Goal: Task Accomplishment & Management: Complete application form

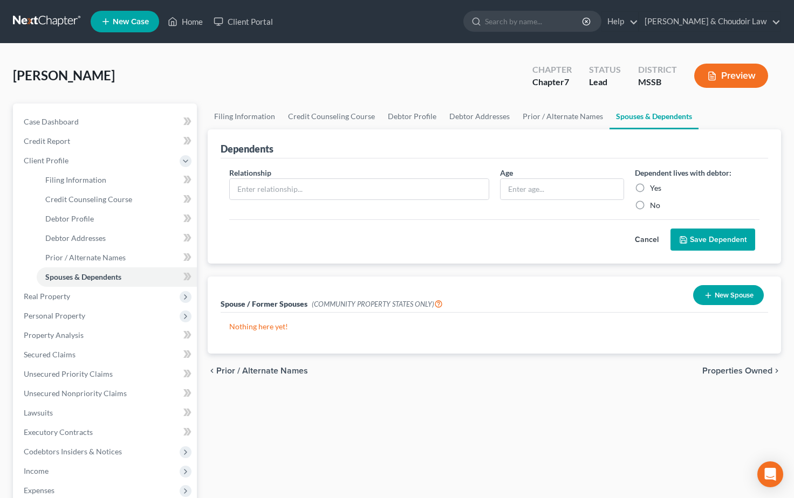
click at [201, 84] on div "[PERSON_NAME] Upgraded Chapter Chapter 7 Status Lead District MSSB Preview" at bounding box center [397, 80] width 768 height 47
click at [41, 476] on span "Income" at bounding box center [106, 471] width 182 height 19
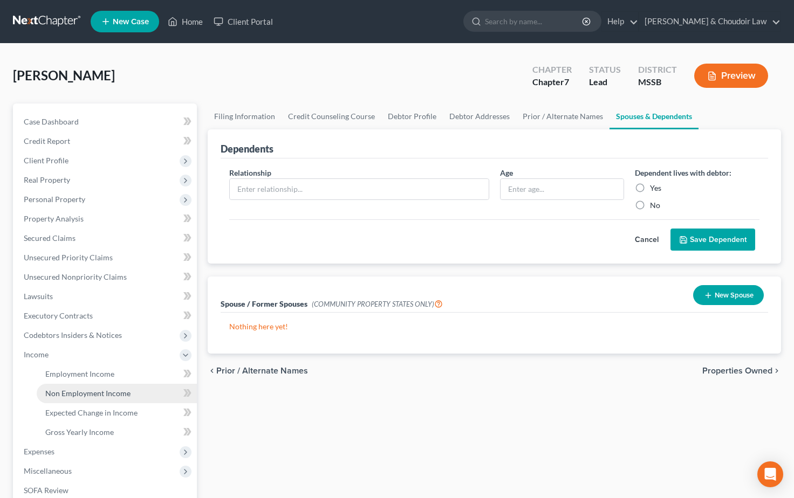
scroll to position [-1, 0]
click at [97, 381] on link "Employment Income" at bounding box center [117, 374] width 160 height 19
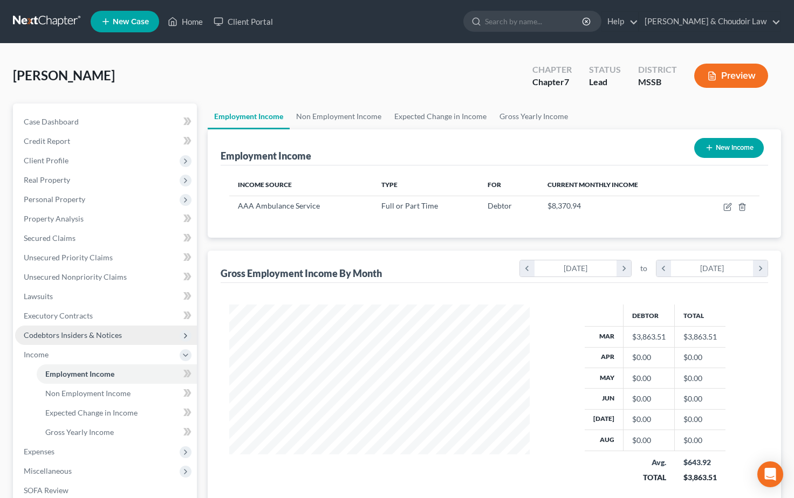
scroll to position [193, 322]
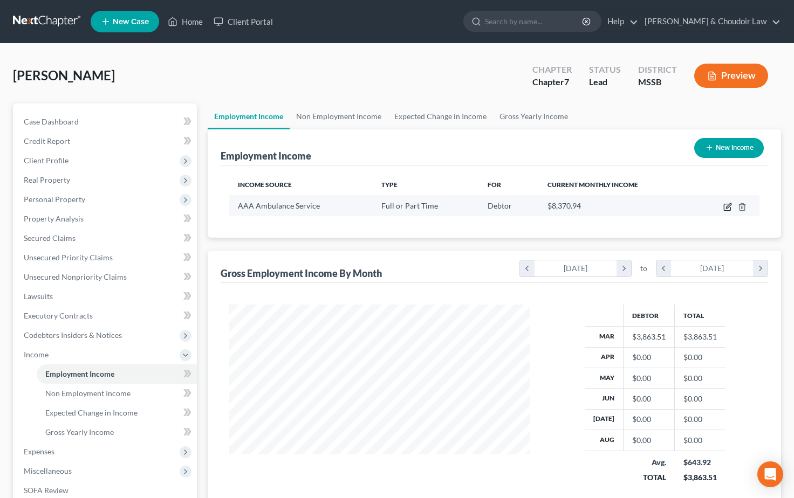
click at [726, 206] on icon "button" at bounding box center [727, 207] width 9 height 9
select select "0"
select select "25"
select select "2"
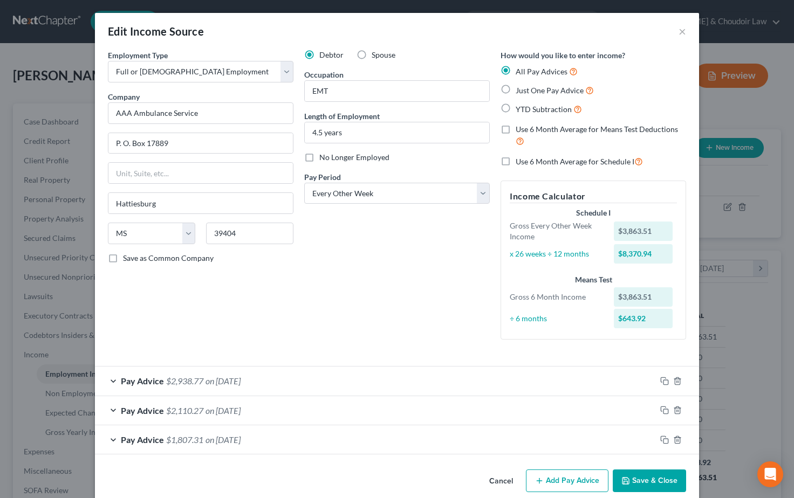
click at [399, 251] on div "Debtor Spouse Occupation EMT Length of Employment 4.5 years No Longer Employed …" at bounding box center [397, 199] width 196 height 299
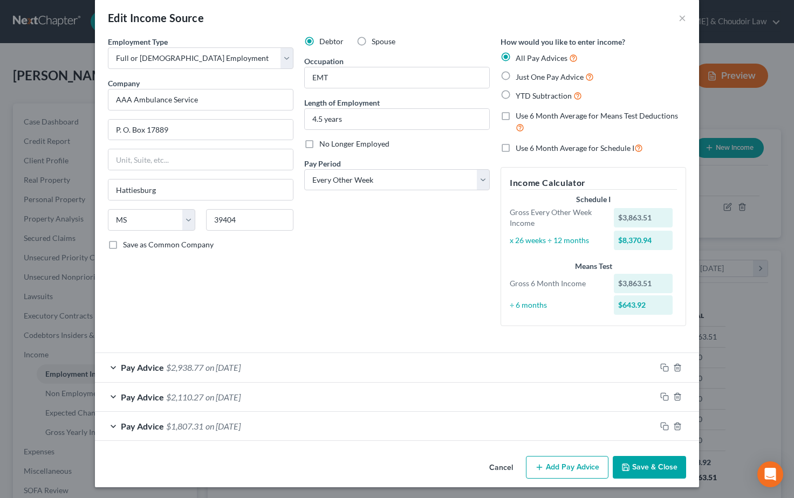
scroll to position [13, 0]
click at [434, 297] on div "Debtor Spouse Occupation EMT Length of Employment 4.5 years No Longer Employed …" at bounding box center [397, 186] width 196 height 299
click at [666, 426] on icon "button" at bounding box center [664, 427] width 9 height 9
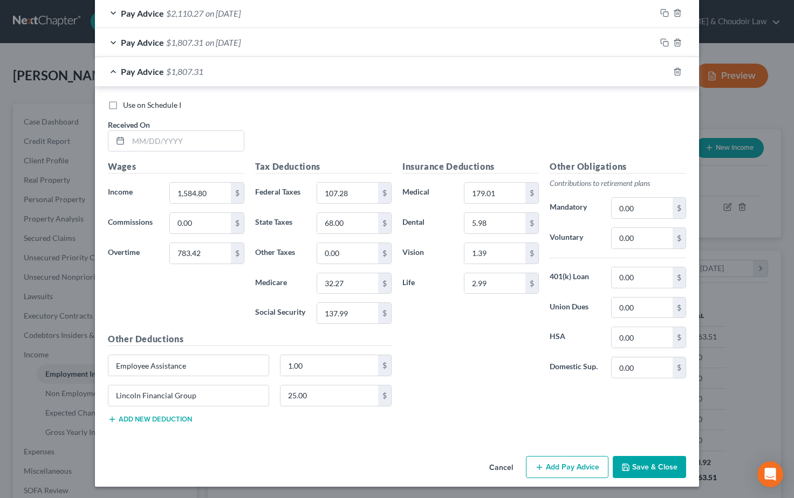
scroll to position [396, 0]
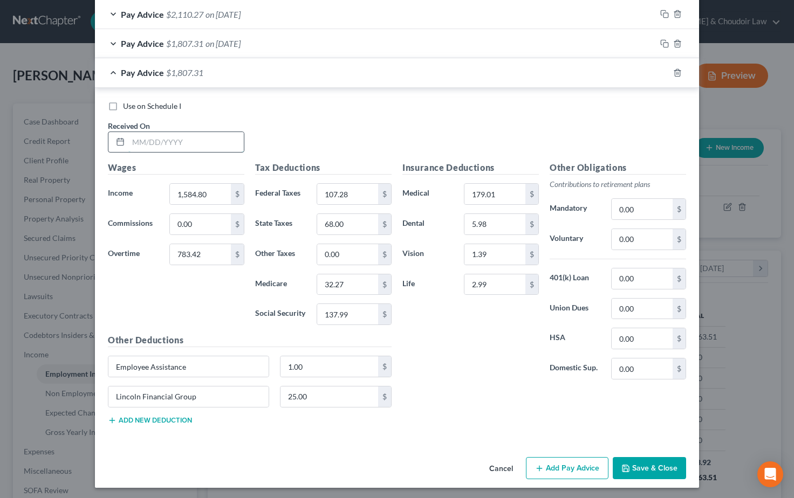
click at [148, 133] on input "text" at bounding box center [185, 142] width 115 height 20
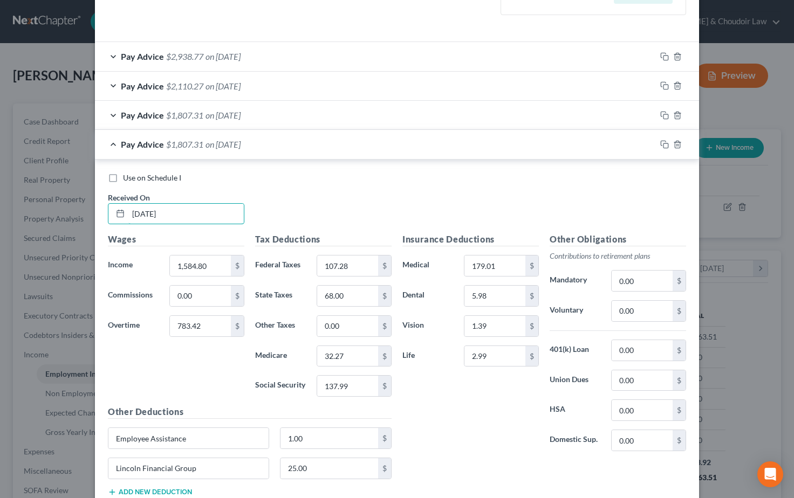
scroll to position [326, 0]
type input "[DATE]"
drag, startPoint x: 208, startPoint y: 262, endPoint x: 153, endPoint y: 262, distance: 55.0
click at [153, 262] on div "Income * 1,584.80 $" at bounding box center [175, 265] width 147 height 22
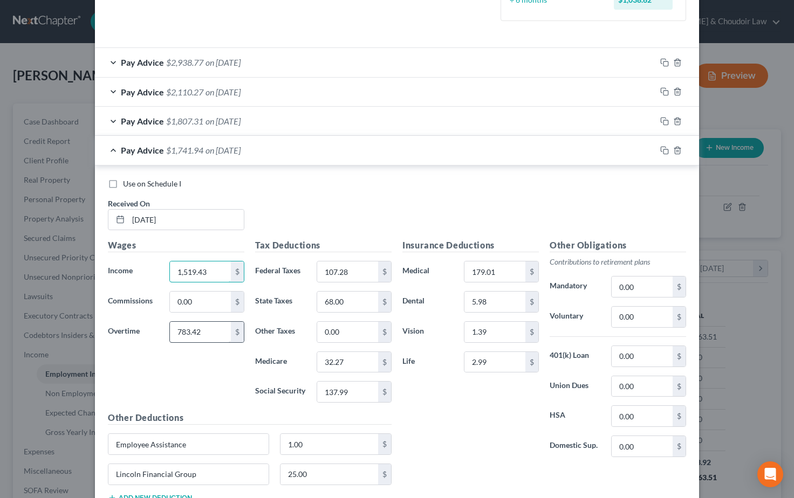
type input "1,519.43"
drag, startPoint x: 205, startPoint y: 331, endPoint x: 162, endPoint y: 328, distance: 43.2
click at [162, 329] on div "Overtime 783.42 $" at bounding box center [175, 332] width 147 height 22
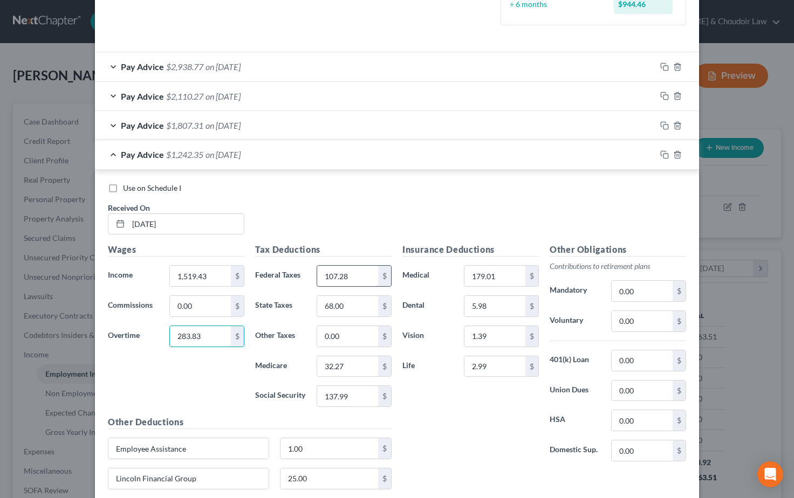
type input "283.83"
drag, startPoint x: 334, startPoint y: 270, endPoint x: 298, endPoint y: 269, distance: 36.2
click at [298, 269] on div "Federal Taxes 107.28 $" at bounding box center [323, 276] width 147 height 22
type input "48.19"
drag, startPoint x: 352, startPoint y: 393, endPoint x: 289, endPoint y: 390, distance: 63.1
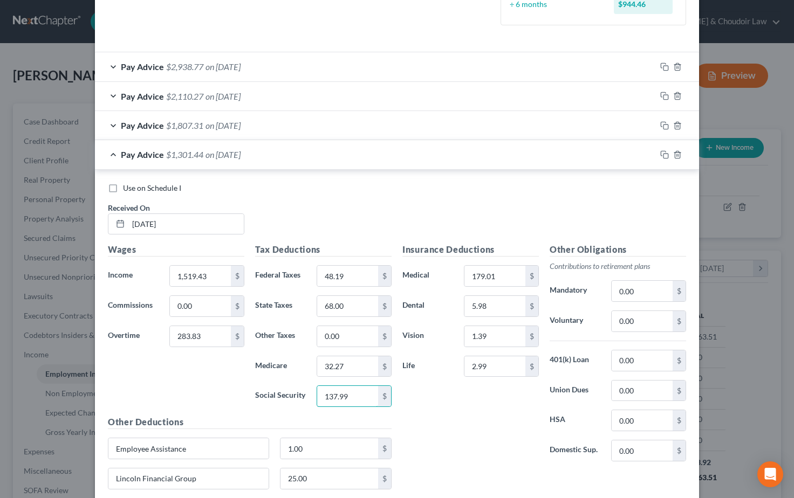
click at [294, 392] on div "Social Security 137.99 $" at bounding box center [323, 397] width 147 height 22
type input "102.97"
drag, startPoint x: 345, startPoint y: 365, endPoint x: 303, endPoint y: 366, distance: 42.1
click at [303, 366] on div "Medicare 32.27 $" at bounding box center [323, 367] width 147 height 22
type input "24.08"
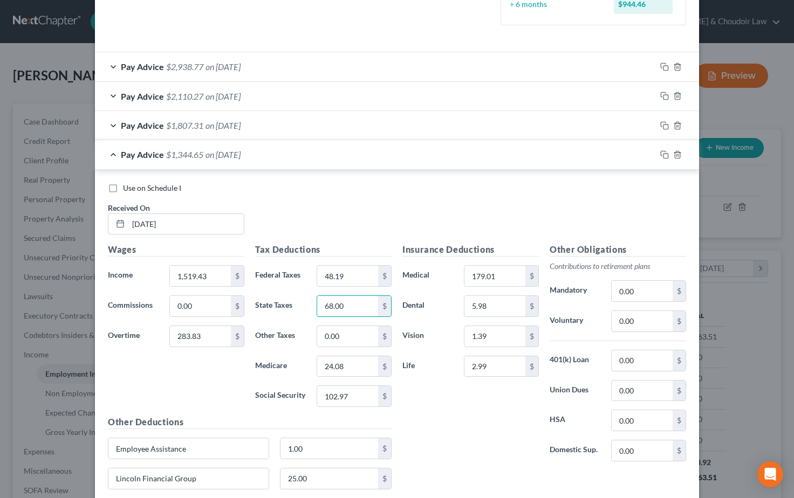
drag, startPoint x: 347, startPoint y: 301, endPoint x: 298, endPoint y: 300, distance: 48.6
type input "41.00"
click at [464, 436] on div "Insurance Deductions Medical 179.01 $ Dental 5.98 $ Vision 1.39 $ Life 2.99 $" at bounding box center [470, 356] width 147 height 227
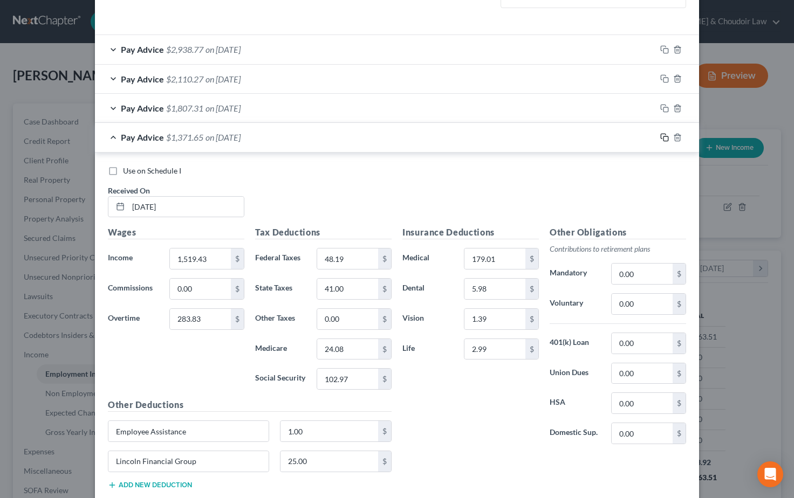
click at [667, 134] on icon "button" at bounding box center [664, 137] width 9 height 9
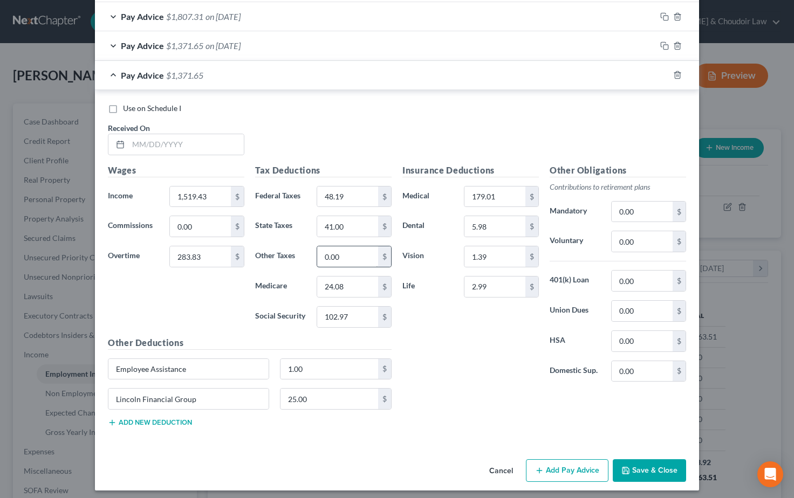
scroll to position [424, 0]
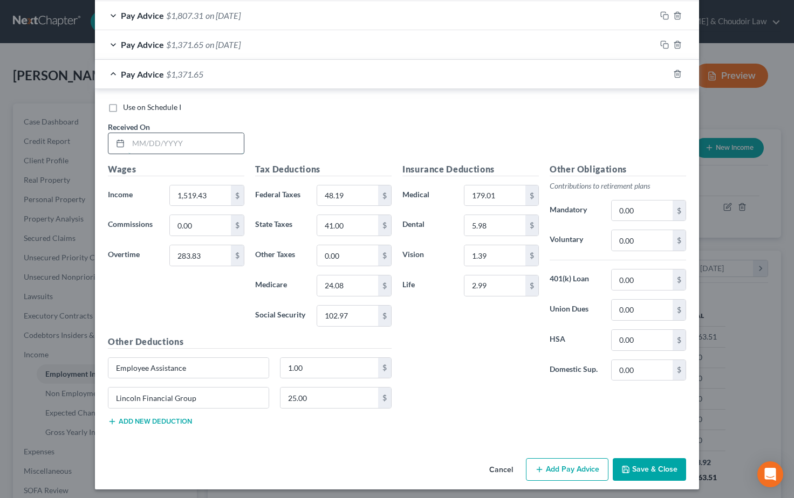
click at [138, 134] on input "text" at bounding box center [185, 143] width 115 height 20
click at [355, 141] on div "Use on Schedule I Received On *" at bounding box center [396, 132] width 589 height 61
click at [357, 138] on div "Use on Schedule I Received On *" at bounding box center [396, 132] width 589 height 61
click at [155, 143] on input "text" at bounding box center [185, 143] width 115 height 20
type input "[DATE]"
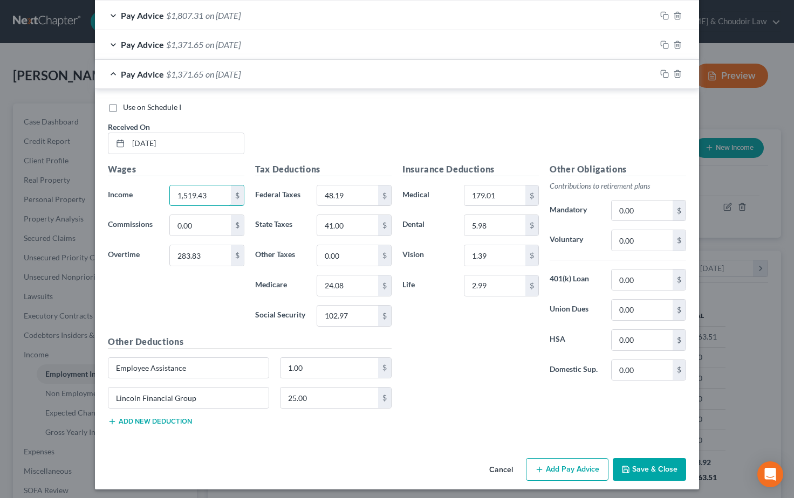
drag, startPoint x: 207, startPoint y: 192, endPoint x: 159, endPoint y: 190, distance: 48.6
click at [159, 190] on div "Income * 1,519.43 $" at bounding box center [175, 196] width 147 height 22
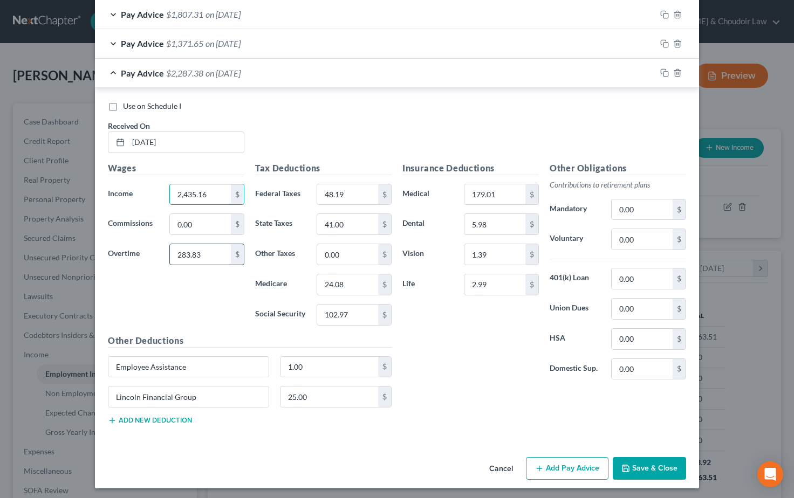
type input "2,435.16"
drag, startPoint x: 205, startPoint y: 252, endPoint x: 175, endPoint y: 251, distance: 30.2
click at [175, 251] on input "283.83" at bounding box center [200, 254] width 61 height 20
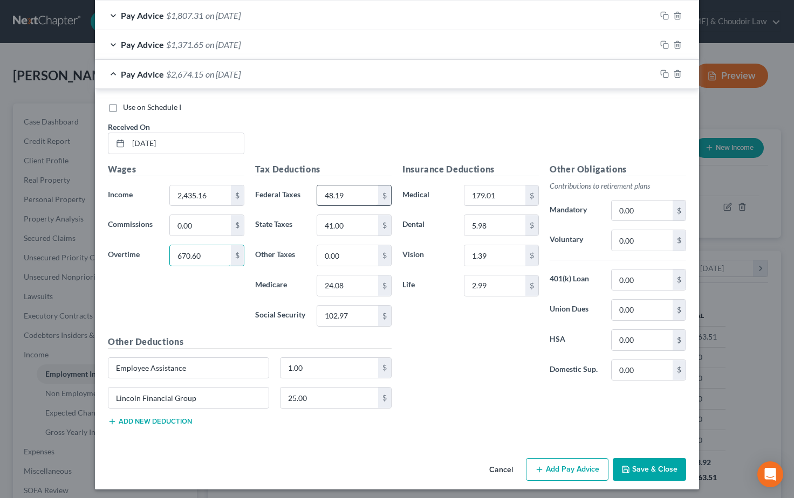
type input "670.60"
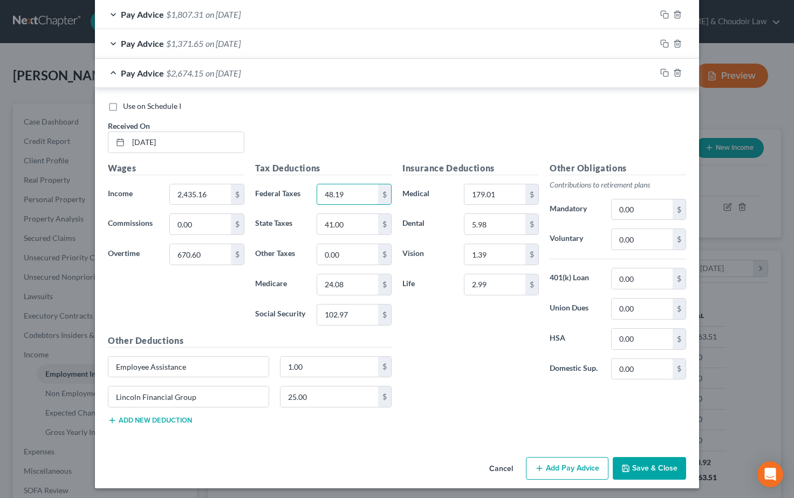
drag, startPoint x: 353, startPoint y: 193, endPoint x: 310, endPoint y: 191, distance: 42.6
click at [310, 191] on div "Federal Taxes 48.19 $" at bounding box center [323, 195] width 147 height 22
type input "195.78"
drag, startPoint x: 351, startPoint y: 313, endPoint x: 307, endPoint y: 312, distance: 43.7
click at [310, 312] on div "Social Security 102.97 $" at bounding box center [323, 315] width 147 height 22
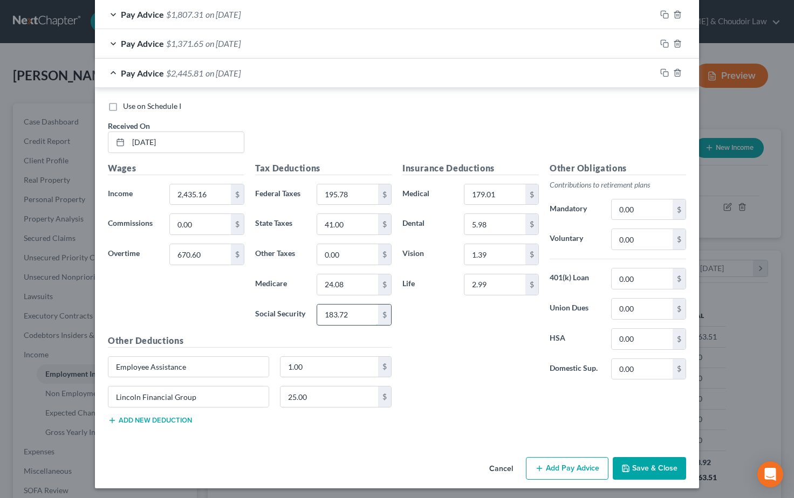
scroll to position [425, 0]
type input "183.72"
drag, startPoint x: 344, startPoint y: 279, endPoint x: 319, endPoint y: 282, distance: 25.4
click at [319, 282] on input "24.08" at bounding box center [347, 285] width 61 height 20
type input "42.97"
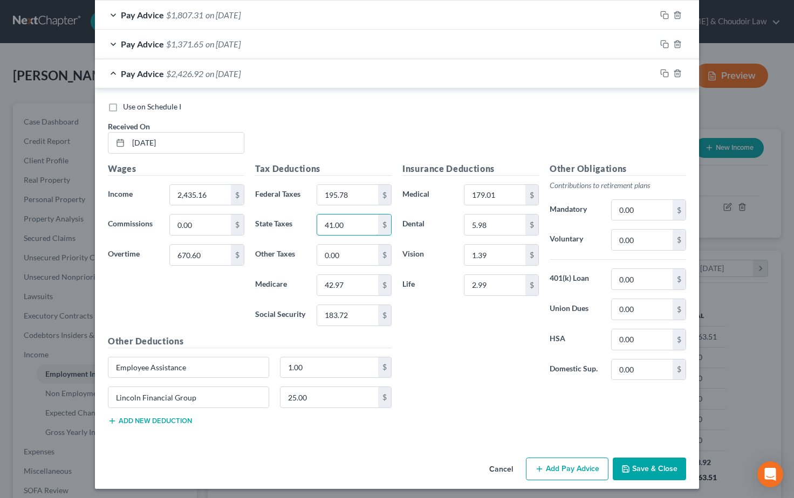
drag, startPoint x: 351, startPoint y: 221, endPoint x: 296, endPoint y: 221, distance: 54.5
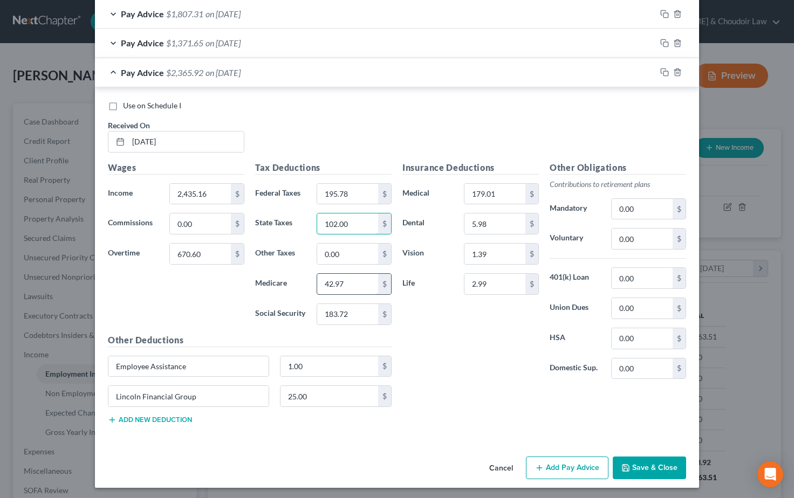
scroll to position [426, 0]
type input "102.00"
click at [447, 320] on div "Insurance Deductions Medical 179.01 $ Dental 5.98 $ Vision 1.39 $ Life 2.99 $" at bounding box center [470, 275] width 147 height 227
click at [662, 69] on icon "button" at bounding box center [664, 72] width 9 height 9
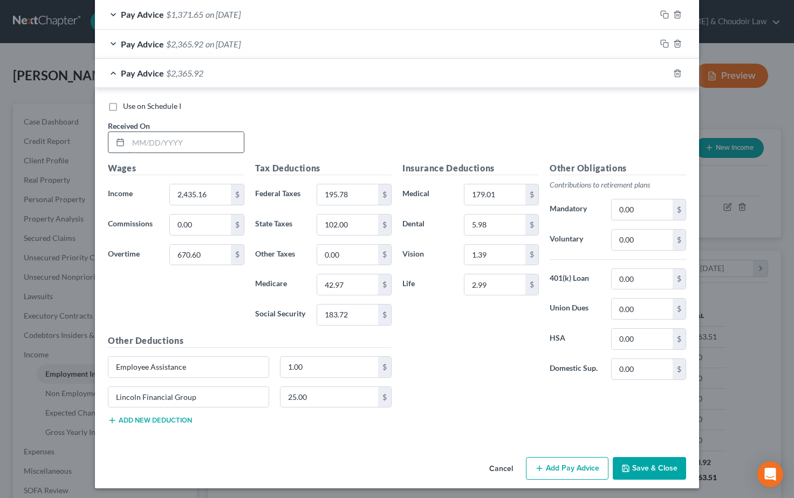
click at [156, 140] on input "text" at bounding box center [185, 142] width 115 height 20
type input "[DATE]"
drag, startPoint x: 217, startPoint y: 190, endPoint x: 143, endPoint y: 187, distance: 74.0
click at [143, 187] on div "Income * 2,435.16 $" at bounding box center [175, 195] width 147 height 22
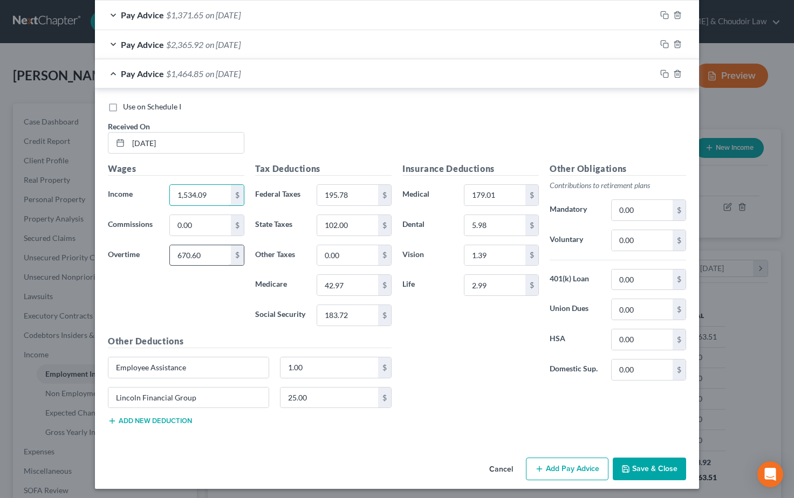
type input "1,534.09"
drag, startPoint x: 195, startPoint y: 250, endPoint x: 140, endPoint y: 248, distance: 54.5
click at [141, 248] on div "Overtime 670.60 $" at bounding box center [175, 256] width 147 height 22
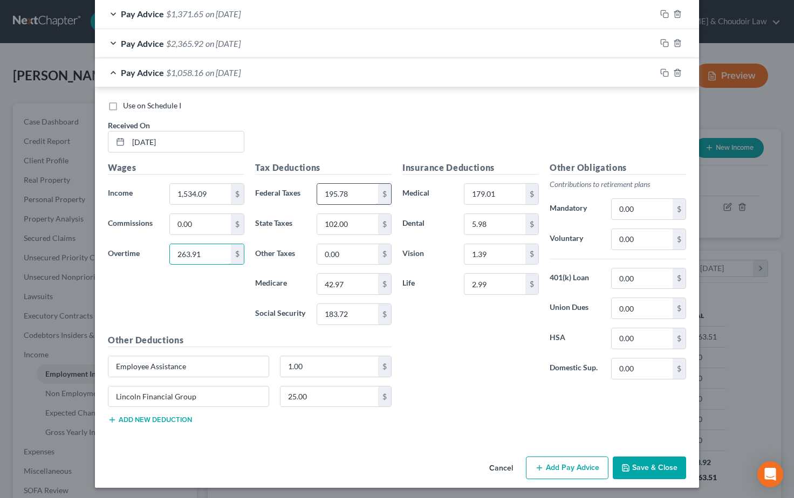
type input "263.91"
drag, startPoint x: 350, startPoint y: 190, endPoint x: 319, endPoint y: 190, distance: 31.3
click at [319, 190] on input "195.78" at bounding box center [347, 194] width 61 height 20
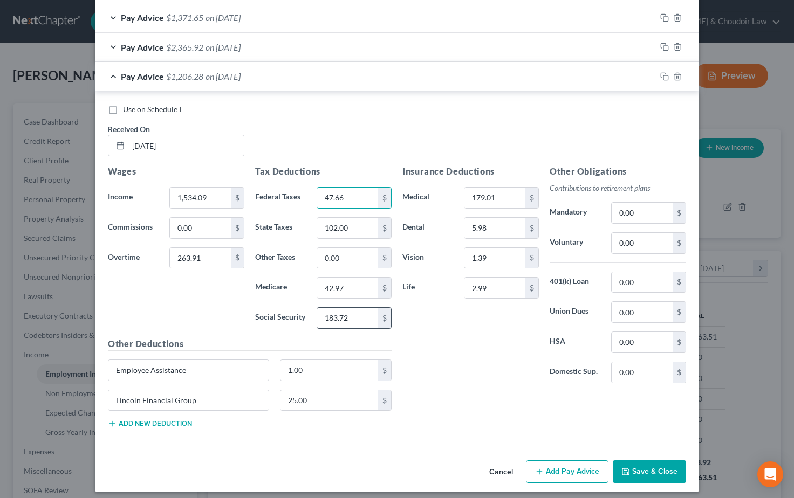
type input "47.66"
drag, startPoint x: 349, startPoint y: 317, endPoint x: 306, endPoint y: 313, distance: 43.3
click at [307, 313] on div "Social Security 183.72 $" at bounding box center [323, 318] width 147 height 22
type input "102.64"
drag, startPoint x: 356, startPoint y: 282, endPoint x: 308, endPoint y: 283, distance: 48.0
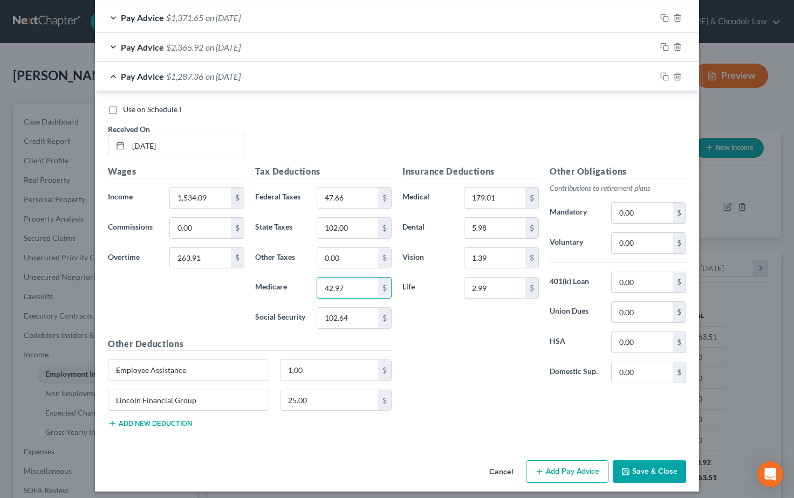
click at [308, 282] on div "Medicare 42.97 $" at bounding box center [323, 288] width 147 height 22
type input "24.00"
drag, startPoint x: 327, startPoint y: 224, endPoint x: 299, endPoint y: 223, distance: 28.1
type input "41.00"
click at [354, 148] on div "Use on Schedule I Received On * [DATE]" at bounding box center [396, 134] width 589 height 61
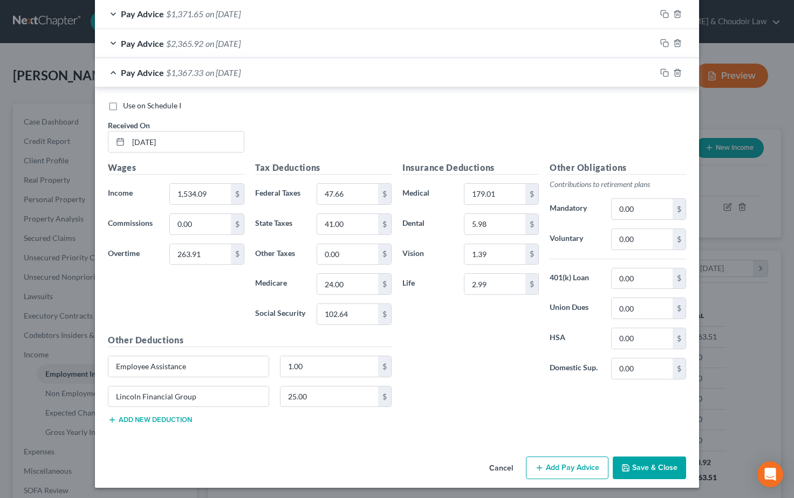
scroll to position [455, 0]
click at [664, 71] on icon "button" at bounding box center [664, 73] width 9 height 9
click at [163, 141] on input "text" at bounding box center [185, 143] width 115 height 20
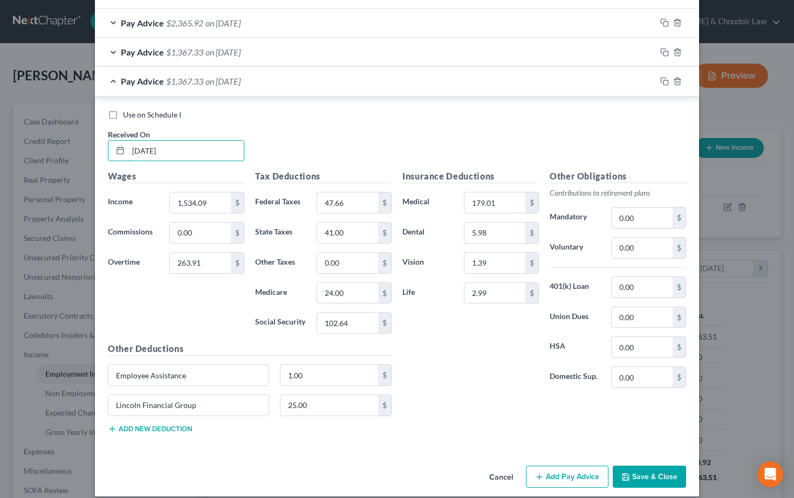
scroll to position [475, 0]
type input "[DATE]"
drag, startPoint x: 204, startPoint y: 201, endPoint x: 156, endPoint y: 197, distance: 48.1
click at [156, 197] on div "Income * 1,534.09 $" at bounding box center [175, 204] width 147 height 22
type input "1,547.56"
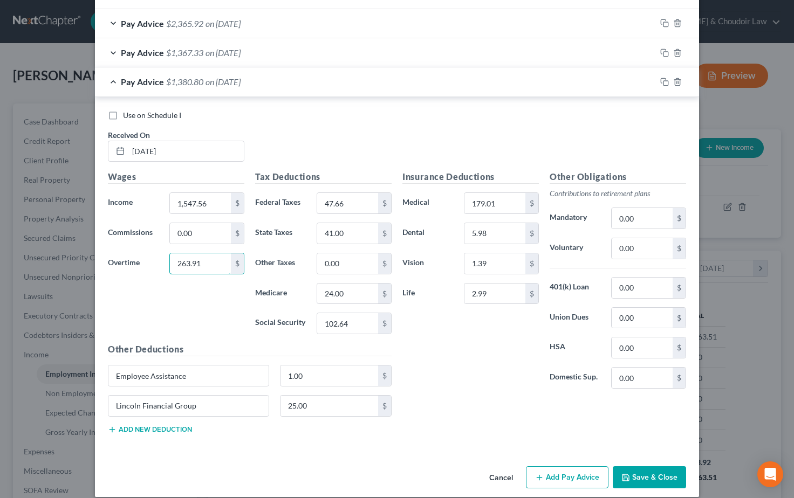
drag, startPoint x: 164, startPoint y: 259, endPoint x: 147, endPoint y: 258, distance: 17.3
click at [147, 258] on div "Overtime 263.91 $" at bounding box center [175, 264] width 147 height 22
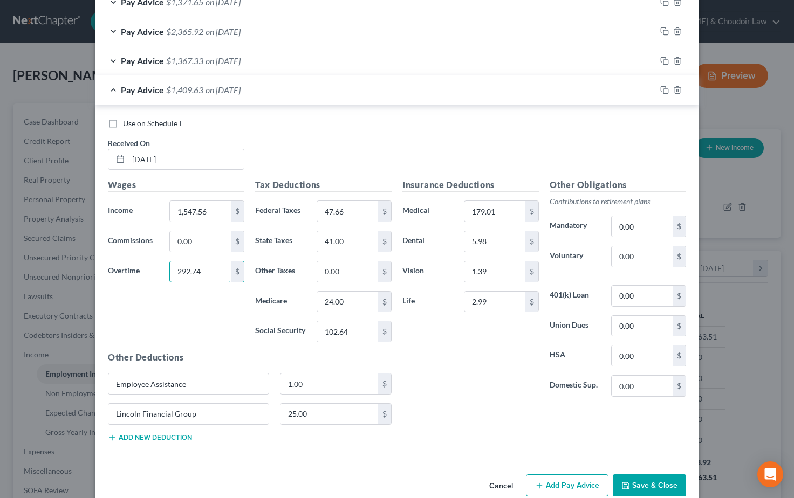
scroll to position [465, 0]
type input "292.74"
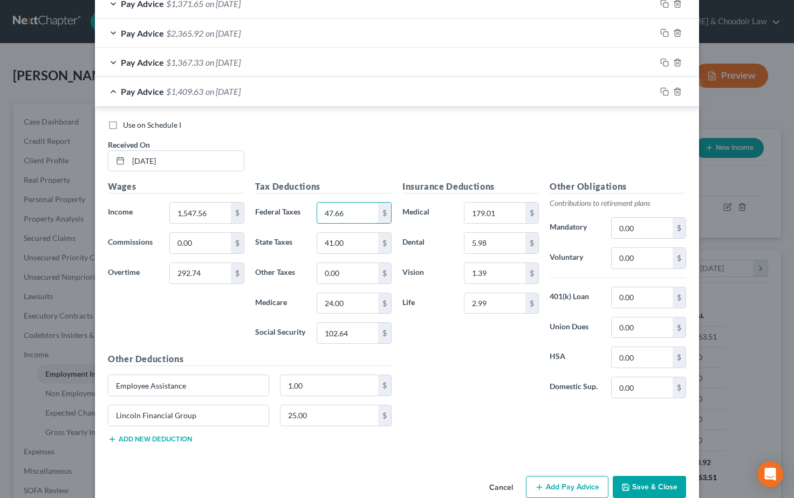
drag, startPoint x: 353, startPoint y: 209, endPoint x: 293, endPoint y: 211, distance: 60.4
click at [293, 211] on div "Federal Taxes 47.66 $" at bounding box center [323, 213] width 147 height 22
type input "51.89"
drag, startPoint x: 353, startPoint y: 330, endPoint x: 283, endPoint y: 326, distance: 69.7
click at [283, 326] on div "Social Security 102.64 $" at bounding box center [323, 334] width 147 height 22
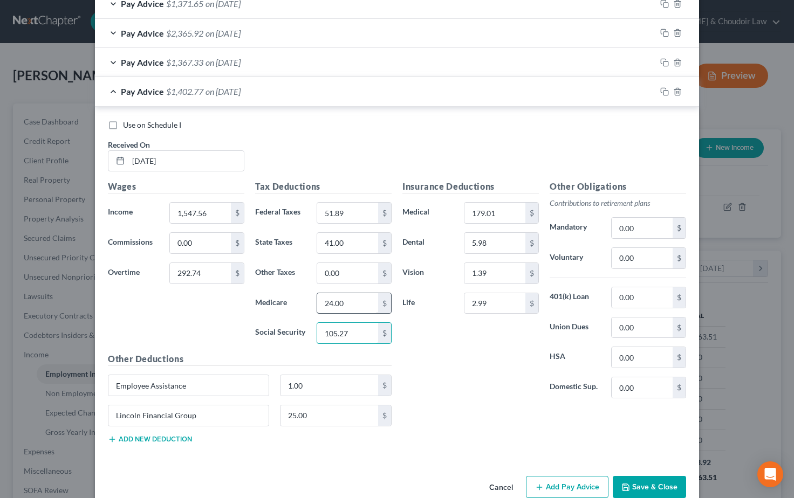
type input "105.27"
drag, startPoint x: 321, startPoint y: 299, endPoint x: 310, endPoint y: 299, distance: 11.3
click at [310, 299] on div "Medicare 24.00 $" at bounding box center [323, 304] width 147 height 22
type input "24.62"
drag, startPoint x: 352, startPoint y: 236, endPoint x: 301, endPoint y: 237, distance: 50.2
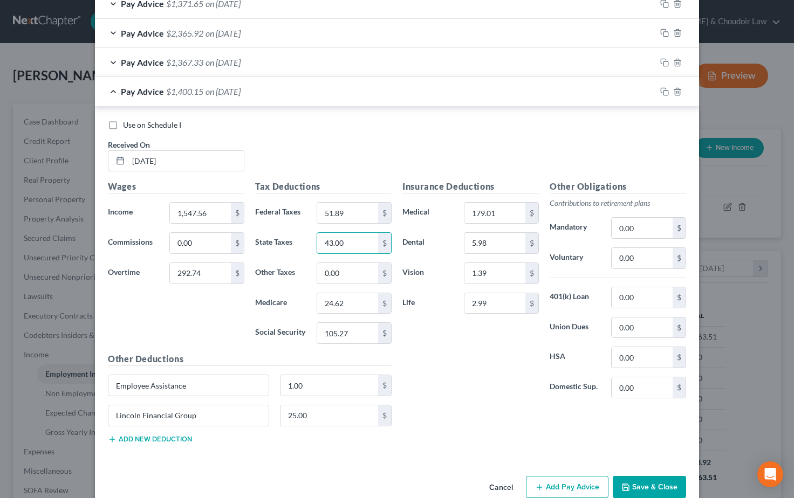
type input "43.00"
click at [372, 157] on div "Use on Schedule I Received On * [DATE]" at bounding box center [396, 150] width 589 height 61
click at [369, 153] on div "Use on Schedule I Received On * [DATE]" at bounding box center [396, 150] width 589 height 61
click at [659, 88] on div at bounding box center [677, 91] width 43 height 17
drag, startPoint x: 667, startPoint y: 88, endPoint x: 629, endPoint y: 106, distance: 41.7
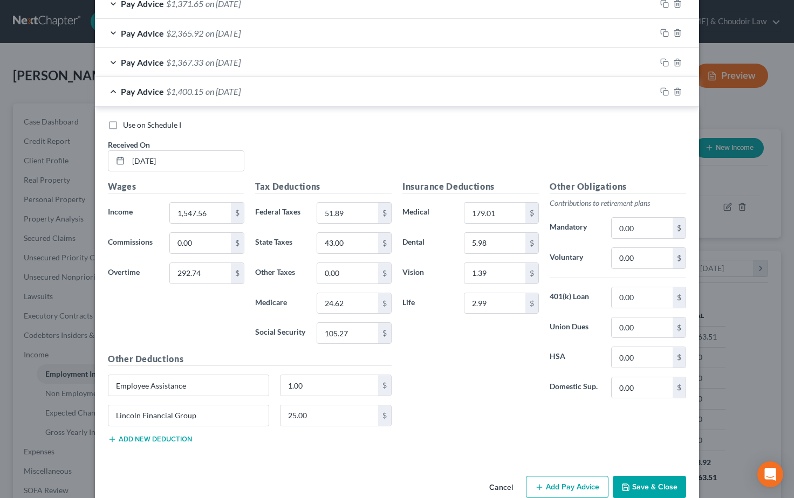
click at [667, 88] on icon "button" at bounding box center [664, 91] width 9 height 9
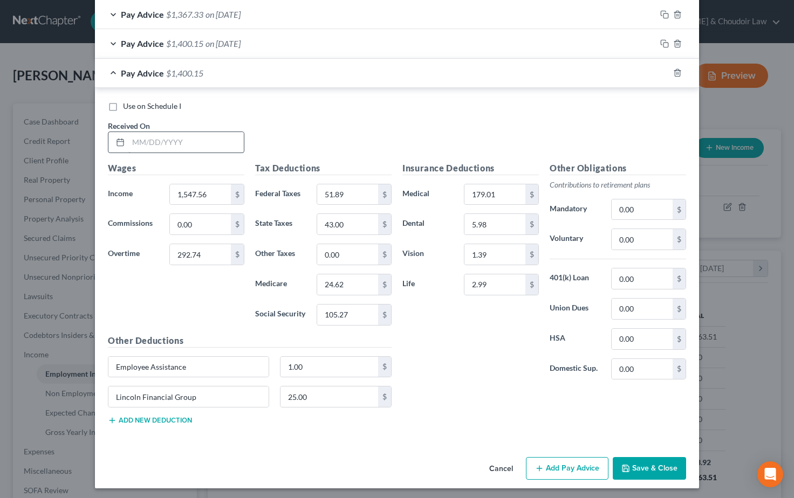
scroll to position [513, 0]
click at [163, 139] on input "text" at bounding box center [185, 143] width 115 height 20
type input "[DATE]"
drag, startPoint x: 208, startPoint y: 186, endPoint x: 158, endPoint y: 187, distance: 50.2
click at [158, 187] on div "Income * 1,547.56 $" at bounding box center [175, 195] width 147 height 22
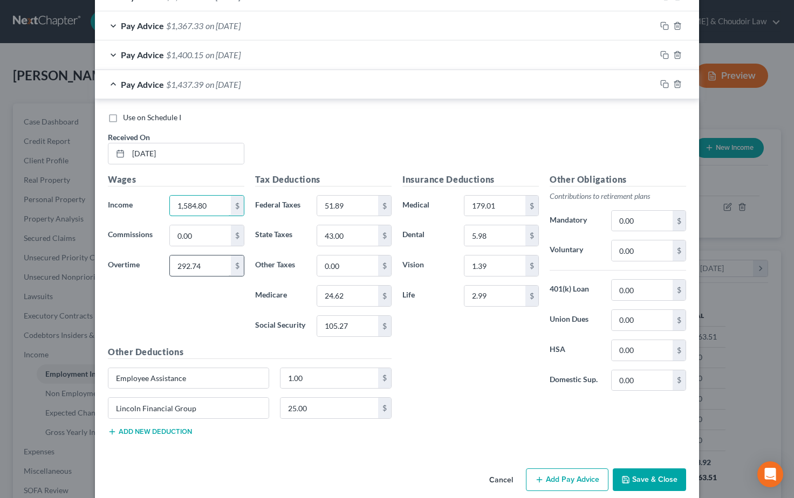
scroll to position [500, 0]
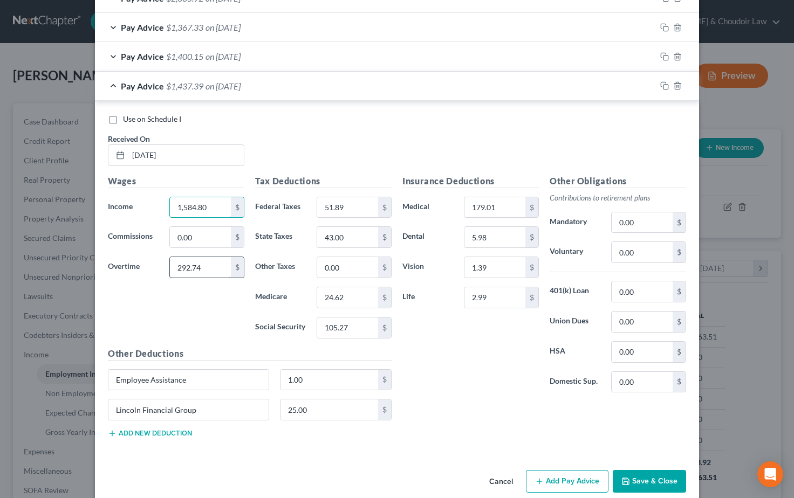
type input "1,584.80"
drag, startPoint x: 172, startPoint y: 263, endPoint x: 144, endPoint y: 262, distance: 27.6
click at [145, 262] on div "Overtime 292.74 $" at bounding box center [175, 268] width 147 height 22
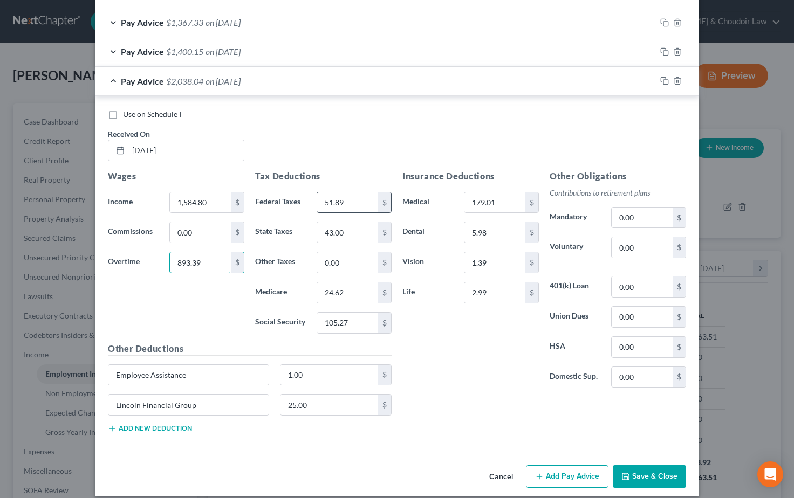
type input "893.39"
drag, startPoint x: 349, startPoint y: 197, endPoint x: 292, endPoint y: 196, distance: 57.7
click at [292, 196] on div "Federal Taxes 51.89 $" at bounding box center [323, 203] width 147 height 22
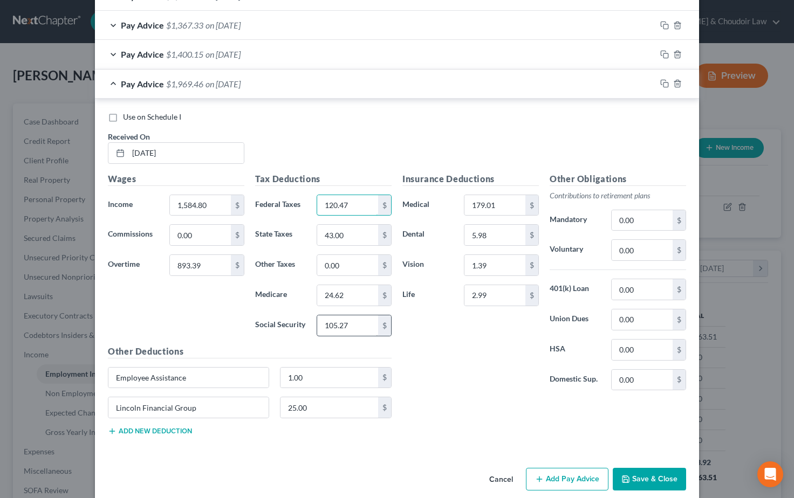
type input "120.47"
drag, startPoint x: 348, startPoint y: 319, endPoint x: 300, endPoint y: 319, distance: 48.5
click at [300, 319] on div "Social Security 105.27 $" at bounding box center [323, 326] width 147 height 22
type input "144.81"
drag, startPoint x: 343, startPoint y: 290, endPoint x: 303, endPoint y: 287, distance: 40.5
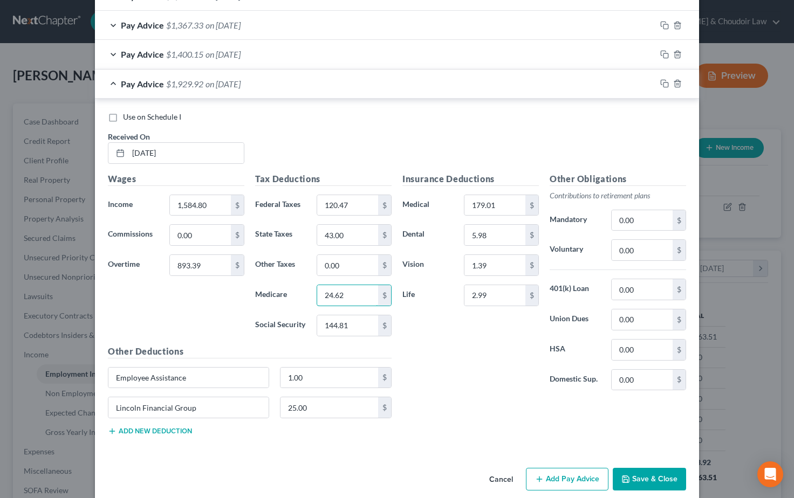
click at [303, 288] on div "Medicare 24.62 $" at bounding box center [323, 296] width 147 height 22
type input "33.87"
drag, startPoint x: 351, startPoint y: 232, endPoint x: 284, endPoint y: 231, distance: 66.9
type input "73.00"
click at [372, 155] on div "Use on Schedule I Received On * [DATE]" at bounding box center [396, 142] width 589 height 61
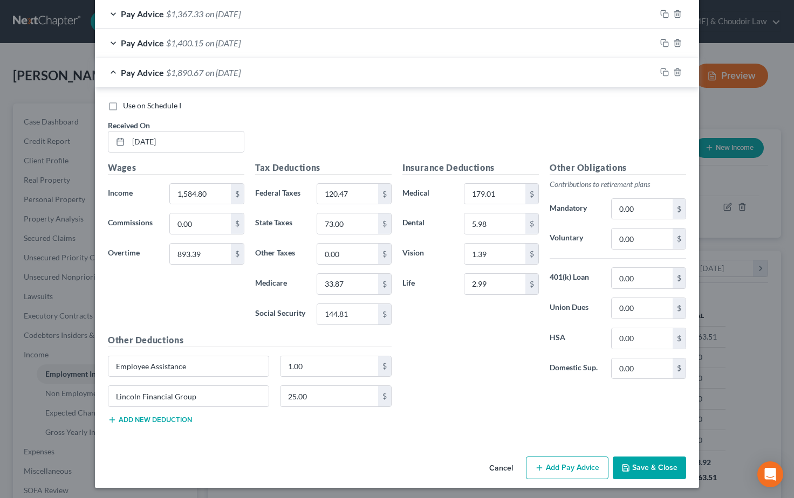
scroll to position [513, 0]
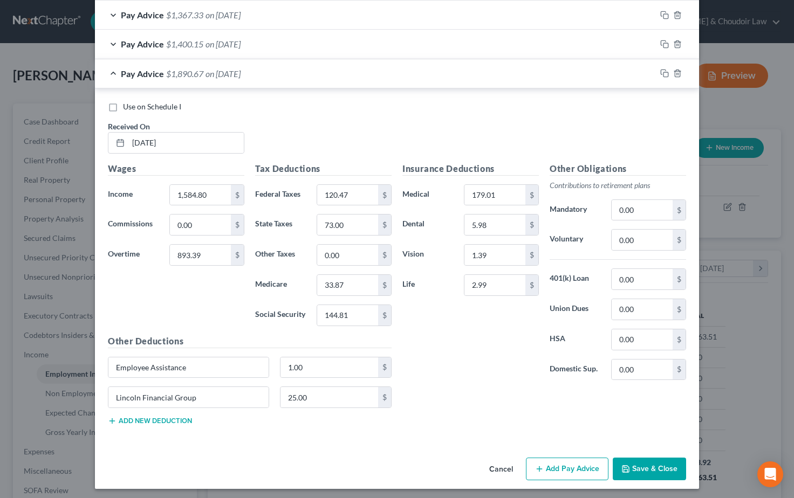
drag, startPoint x: 664, startPoint y: 70, endPoint x: 656, endPoint y: 70, distance: 8.1
click at [664, 70] on icon "button" at bounding box center [664, 73] width 9 height 9
click at [185, 138] on input "text" at bounding box center [185, 143] width 115 height 20
type input "[DATE]"
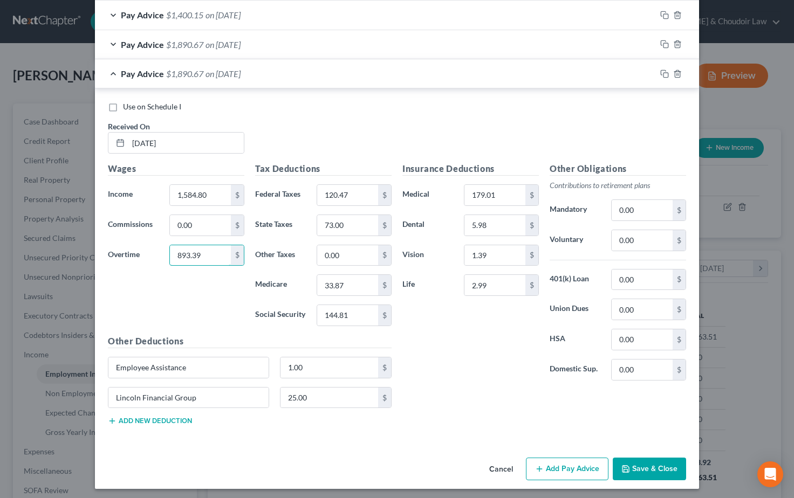
drag, startPoint x: 202, startPoint y: 251, endPoint x: 152, endPoint y: 249, distance: 50.2
click at [152, 249] on div "Overtime 893.39 $" at bounding box center [175, 256] width 147 height 22
type input "593.25"
drag, startPoint x: 212, startPoint y: 192, endPoint x: 159, endPoint y: 193, distance: 52.9
click at [159, 193] on div "Income * 1,584.80 $" at bounding box center [175, 195] width 147 height 22
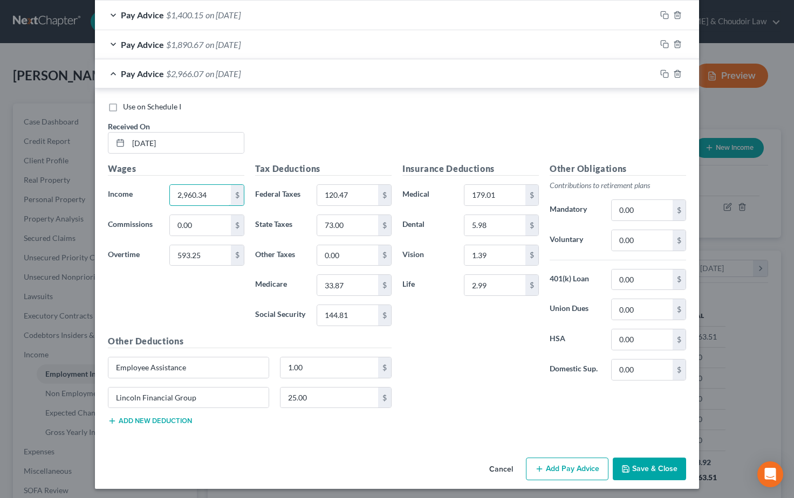
type input "2,960.34"
click at [230, 288] on div "Wages Income * 2,960.34 $ Commissions 0.00 $ Overtime 593.25 $" at bounding box center [175, 248] width 147 height 173
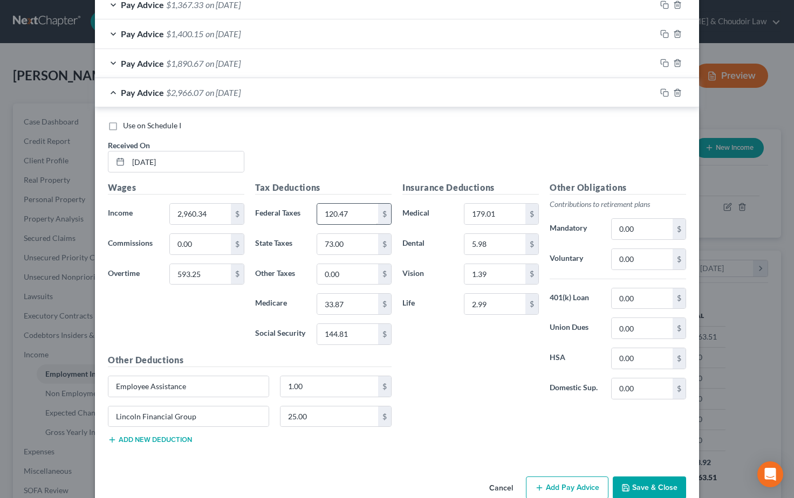
scroll to position [522, 0]
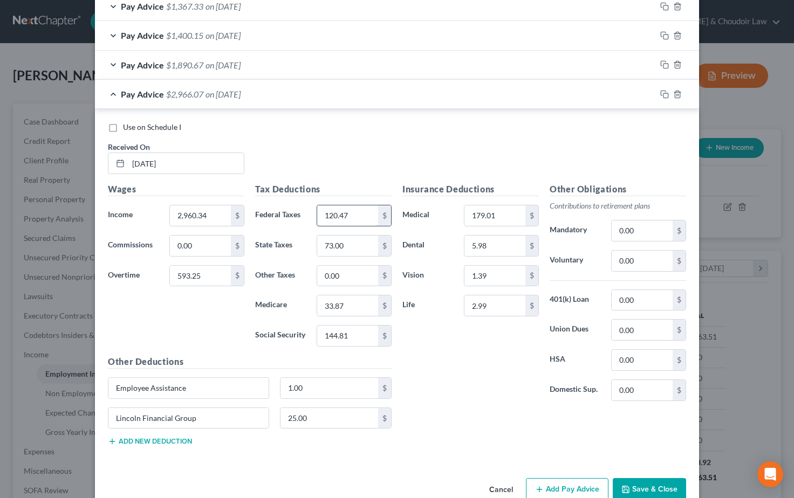
drag, startPoint x: 354, startPoint y: 212, endPoint x: 318, endPoint y: 209, distance: 36.2
click at [318, 209] on input "120.47" at bounding box center [347, 215] width 61 height 20
type input "232.22"
drag, startPoint x: 353, startPoint y: 332, endPoint x: 283, endPoint y: 328, distance: 69.7
click at [284, 328] on div "Social Security 144.81 $" at bounding box center [323, 336] width 147 height 22
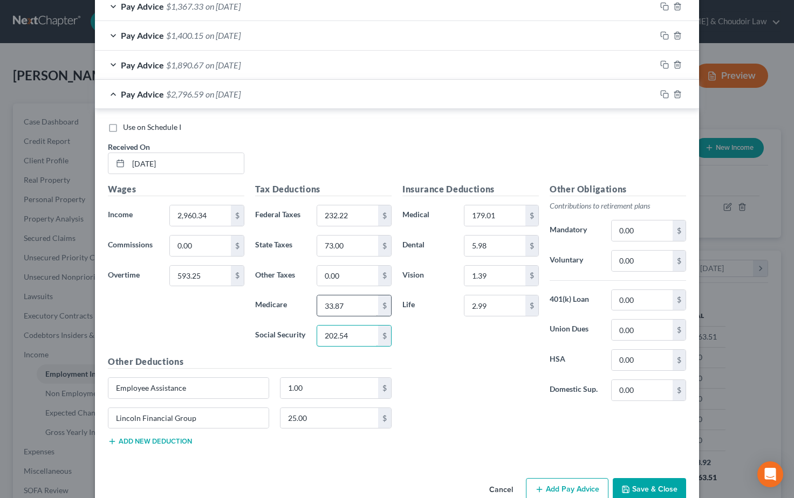
type input "202.54"
drag, startPoint x: 328, startPoint y: 301, endPoint x: 301, endPoint y: 303, distance: 27.5
click at [301, 303] on div "Medicare 33.87 $" at bounding box center [323, 306] width 147 height 22
type input "47.37"
drag, startPoint x: 350, startPoint y: 240, endPoint x: 286, endPoint y: 243, distance: 63.7
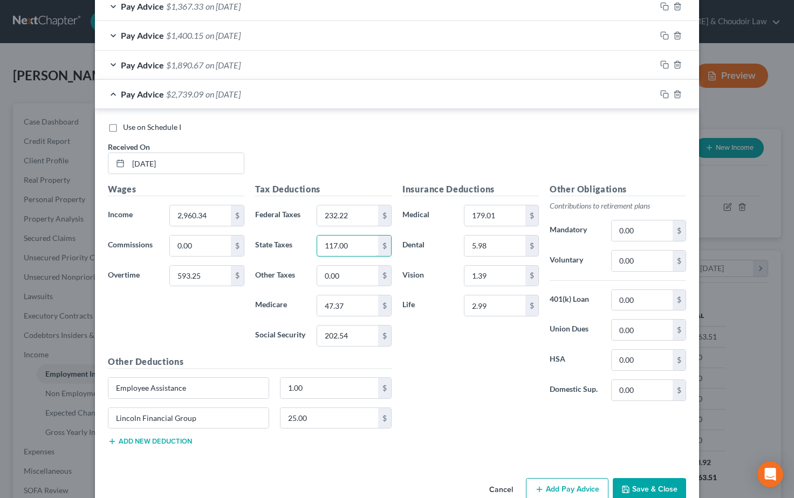
type input "117.00"
click at [447, 365] on div "Insurance Deductions Medical 179.01 $ Dental 5.98 $ Vision 1.39 $ Life 2.99 $" at bounding box center [470, 296] width 147 height 227
click at [663, 91] on icon "button" at bounding box center [664, 95] width 9 height 9
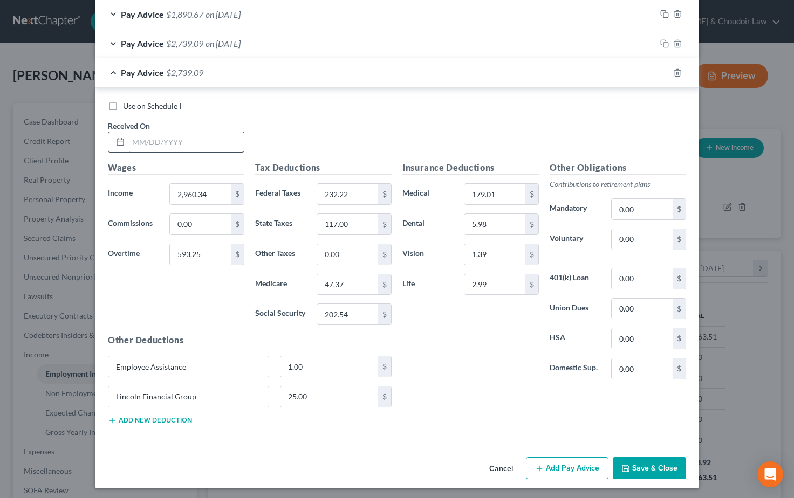
scroll to position [571, 0]
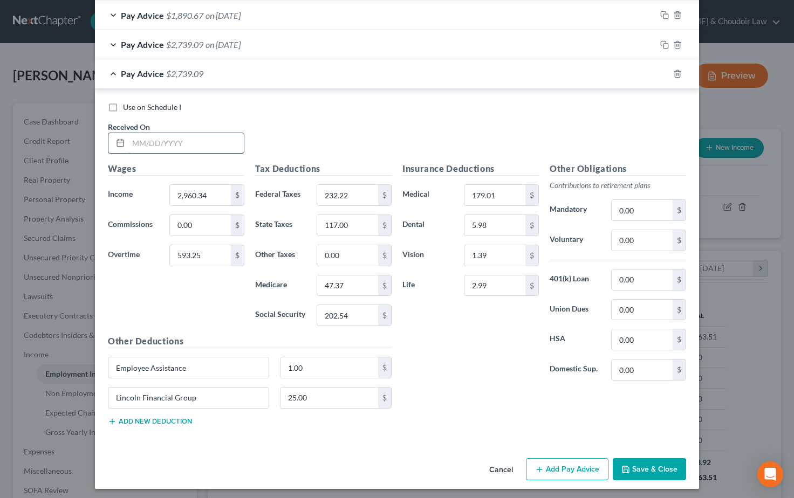
click at [150, 139] on input "text" at bounding box center [185, 143] width 115 height 20
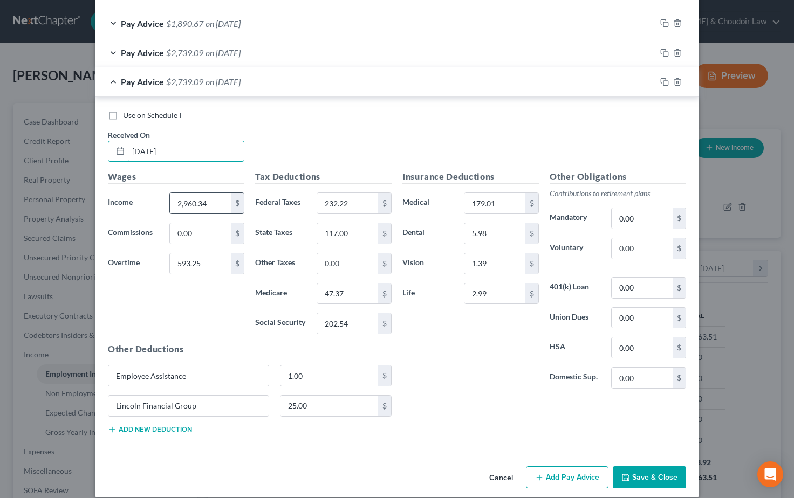
scroll to position [560, 0]
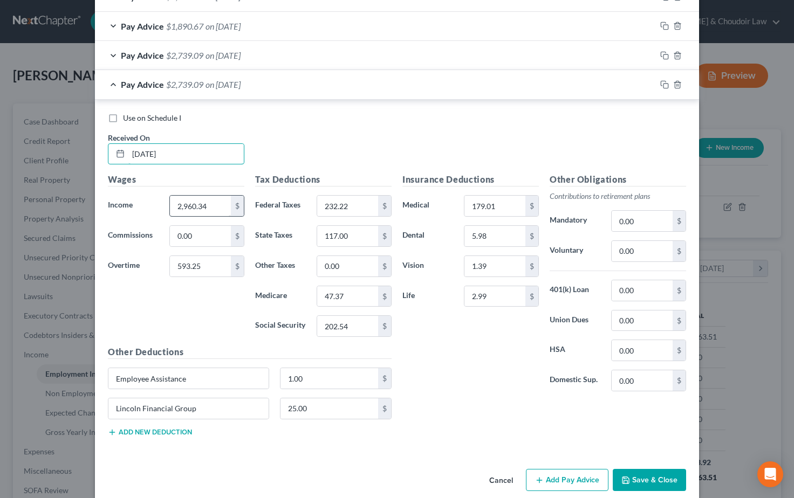
type input "[DATE]"
drag, startPoint x: 208, startPoint y: 204, endPoint x: 118, endPoint y: 197, distance: 90.3
click at [118, 197] on div "Income * 2,960.34 $" at bounding box center [175, 206] width 147 height 22
type input "1,529.33"
drag, startPoint x: 202, startPoint y: 262, endPoint x: 148, endPoint y: 258, distance: 53.5
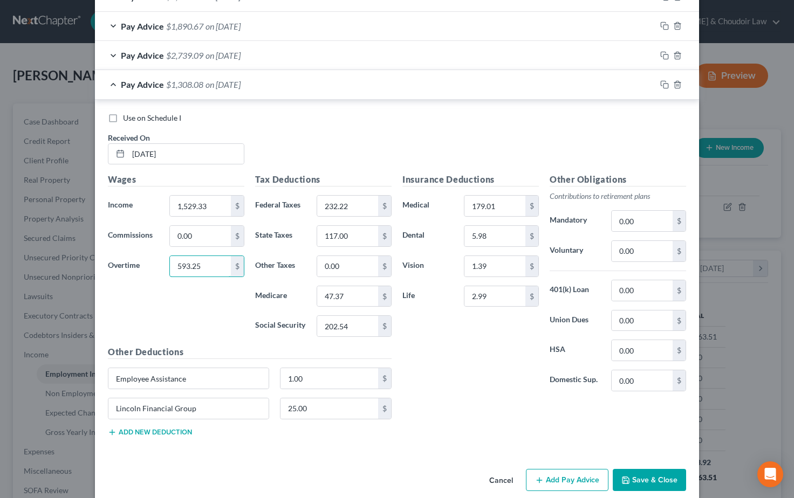
click at [148, 258] on div "Overtime 593.25 $" at bounding box center [175, 267] width 147 height 22
type input "301.06"
click at [188, 308] on div "Wages Income * 1,529.33 $ Commissions 0.00 $ Overtime 301.06 $" at bounding box center [175, 259] width 147 height 173
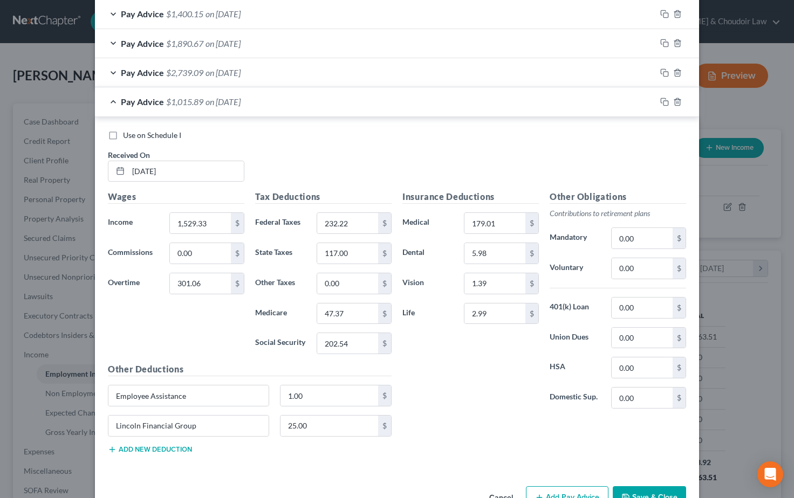
scroll to position [538, 0]
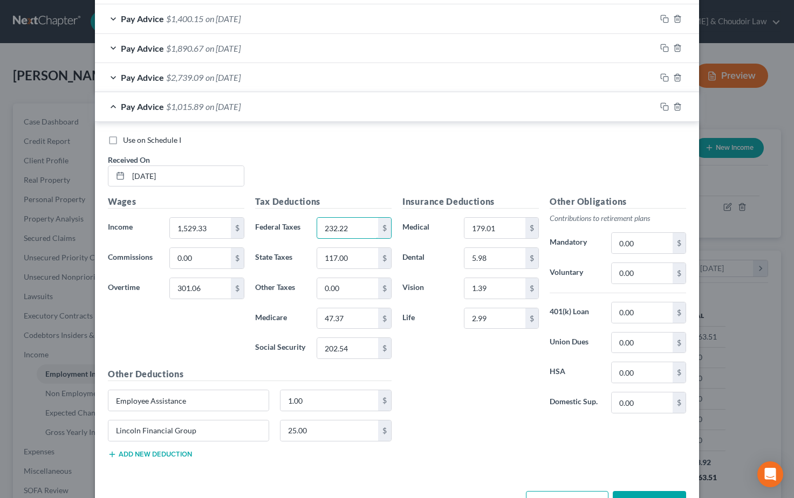
drag, startPoint x: 354, startPoint y: 224, endPoint x: 283, endPoint y: 223, distance: 71.2
click at [283, 223] on div "Federal Taxes 232.22 $" at bounding box center [323, 228] width 147 height 22
type input "50.90"
drag, startPoint x: 351, startPoint y: 344, endPoint x: 300, endPoint y: 342, distance: 51.2
click at [301, 343] on div "Social Security 202.54 $" at bounding box center [323, 349] width 147 height 22
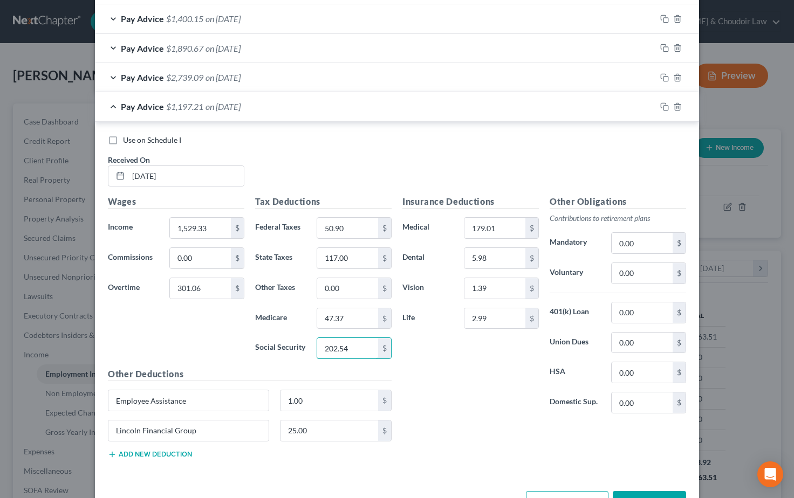
scroll to position [539, 0]
type input "104.65"
drag, startPoint x: 348, startPoint y: 312, endPoint x: 293, endPoint y: 313, distance: 55.6
click at [293, 313] on div "Medicare 47.37 $" at bounding box center [323, 318] width 147 height 22
type input "24.47"
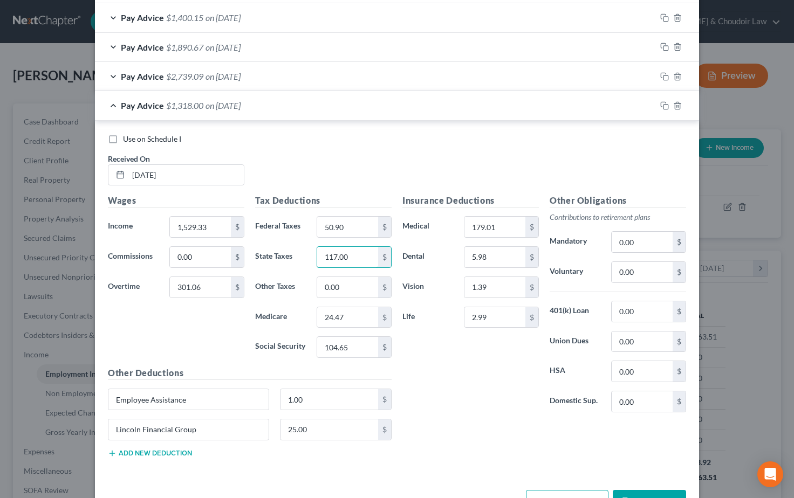
drag, startPoint x: 353, startPoint y: 255, endPoint x: 294, endPoint y: 253, distance: 59.3
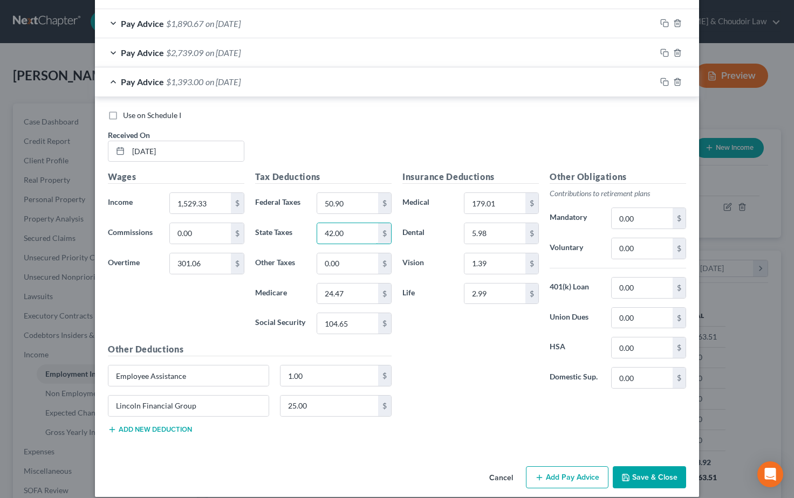
scroll to position [565, 0]
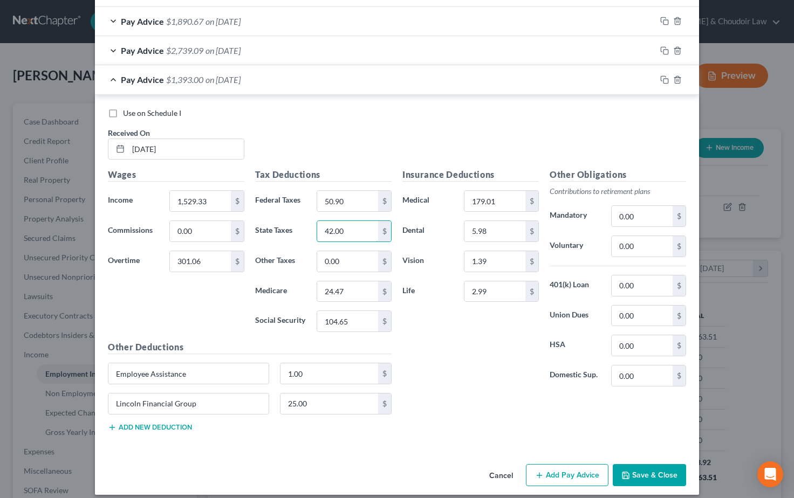
type input "42.00"
click at [366, 129] on div "Use on Schedule I Received On * [DATE]" at bounding box center [396, 138] width 589 height 61
click at [667, 76] on icon "button" at bounding box center [664, 80] width 9 height 9
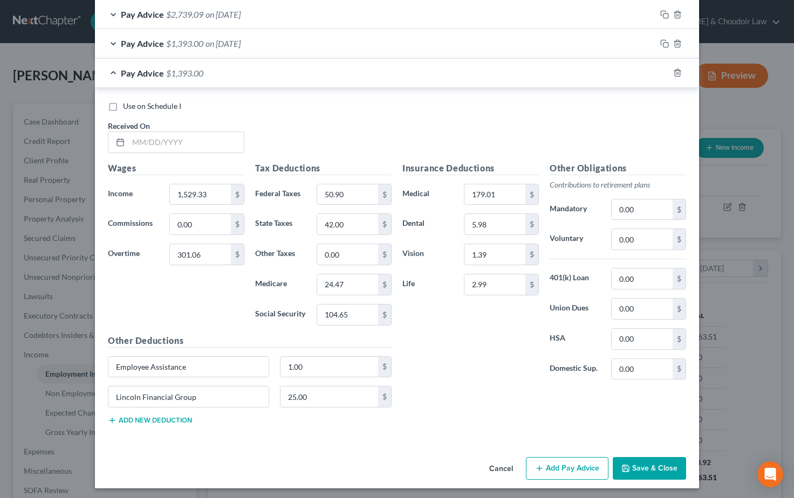
scroll to position [600, 0]
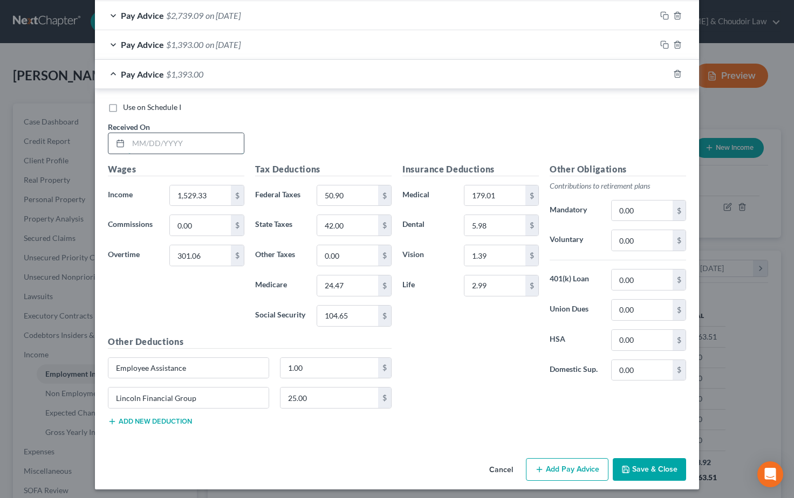
click at [142, 141] on input "text" at bounding box center [185, 143] width 115 height 20
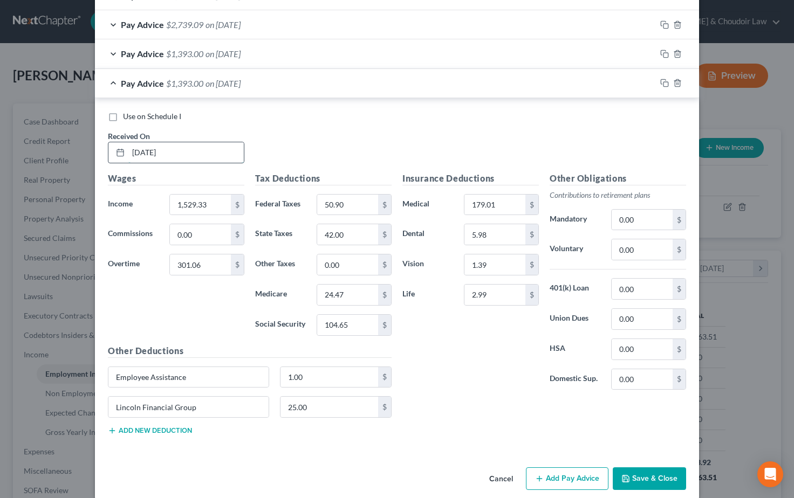
scroll to position [589, 0]
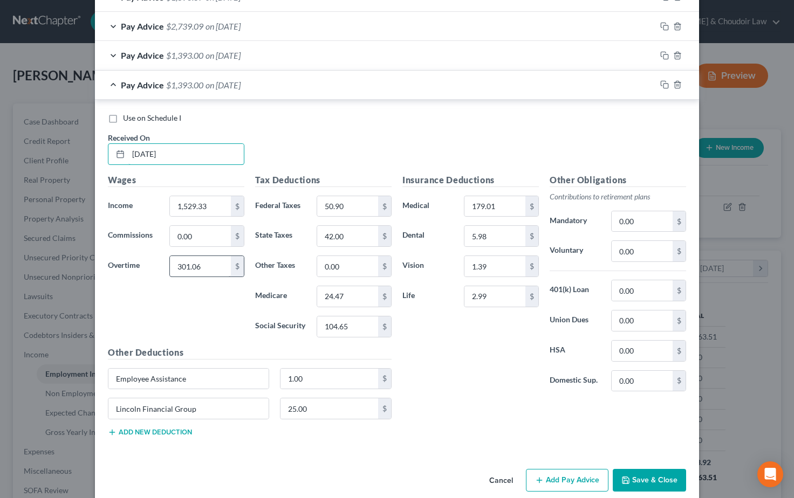
type input "[DATE]"
drag, startPoint x: 176, startPoint y: 259, endPoint x: 148, endPoint y: 257, distance: 28.2
click at [148, 257] on div "Overtime 301.06 $" at bounding box center [175, 267] width 147 height 22
type input "272.53"
drag, startPoint x: 207, startPoint y: 202, endPoint x: 152, endPoint y: 200, distance: 55.6
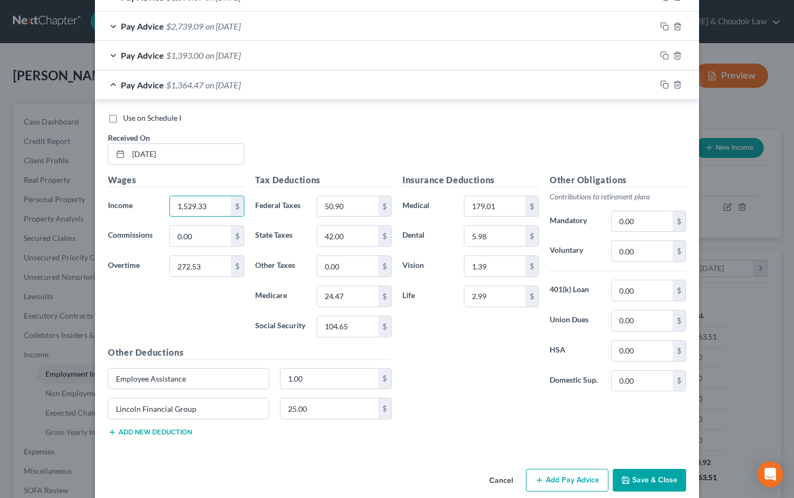
click at [152, 200] on div "Income * 1,529.33 $" at bounding box center [175, 207] width 147 height 22
type input "1,743.28"
drag, startPoint x: 350, startPoint y: 203, endPoint x: 301, endPoint y: 201, distance: 49.1
click at [301, 201] on div "Federal Taxes 50.90 $" at bounding box center [323, 207] width 147 height 22
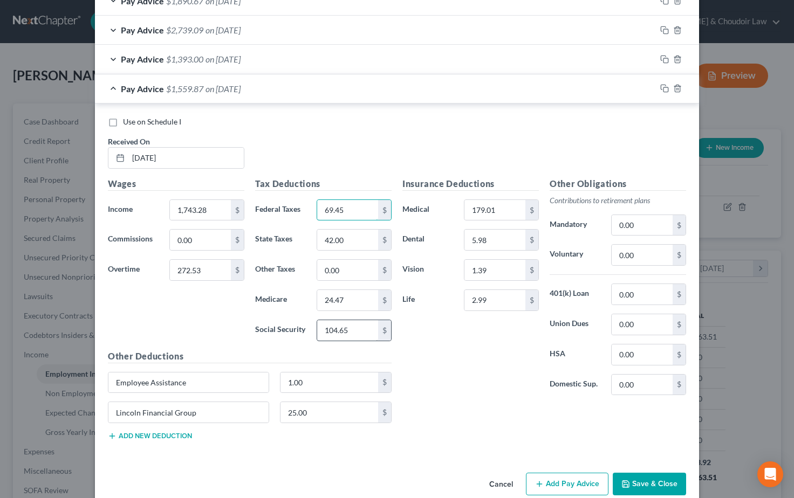
type input "69.45"
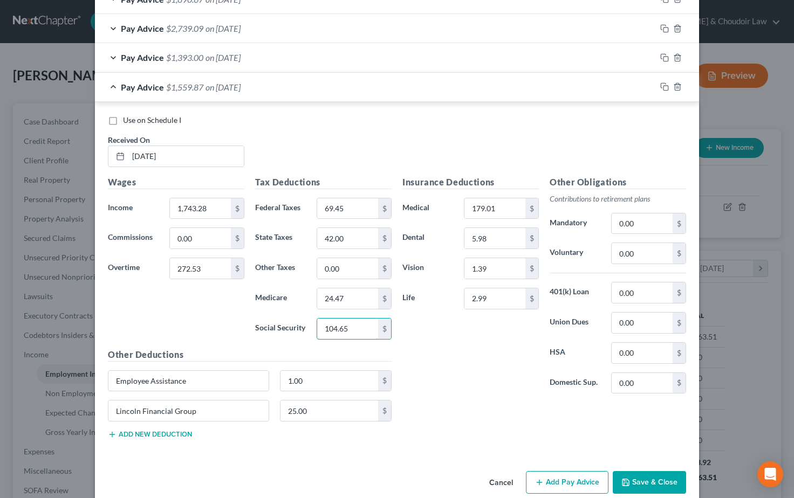
drag, startPoint x: 355, startPoint y: 325, endPoint x: 299, endPoint y: 325, distance: 56.1
click at [300, 325] on div "Social Security 104.65 $" at bounding box center [323, 329] width 147 height 22
type input "116.15"
drag, startPoint x: 347, startPoint y: 293, endPoint x: 301, endPoint y: 293, distance: 46.4
click at [301, 293] on div "Medicare 24.47 $" at bounding box center [323, 299] width 147 height 22
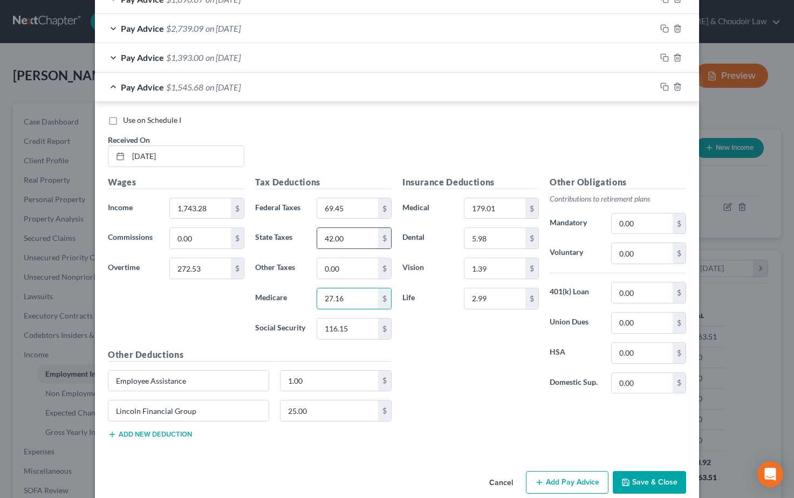
type input "27.16"
drag, startPoint x: 351, startPoint y: 234, endPoint x: 284, endPoint y: 233, distance: 66.9
type input "51.00"
click at [422, 358] on div "Insurance Deductions Medical 179.01 $ Dental 5.98 $ Vision 1.39 $ Life 2.99 $" at bounding box center [470, 289] width 147 height 227
click at [664, 86] on rect "button" at bounding box center [665, 88] width 5 height 5
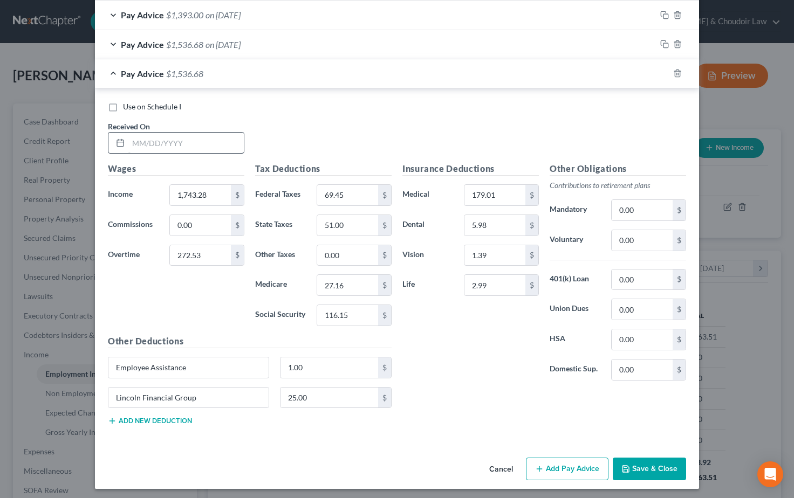
scroll to position [629, 0]
click at [148, 137] on input "text" at bounding box center [185, 143] width 115 height 20
type input "[DATE]"
drag, startPoint x: 175, startPoint y: 248, endPoint x: 150, endPoint y: 247, distance: 24.3
click at [150, 247] on div "Overtime 272.53 $" at bounding box center [175, 256] width 147 height 22
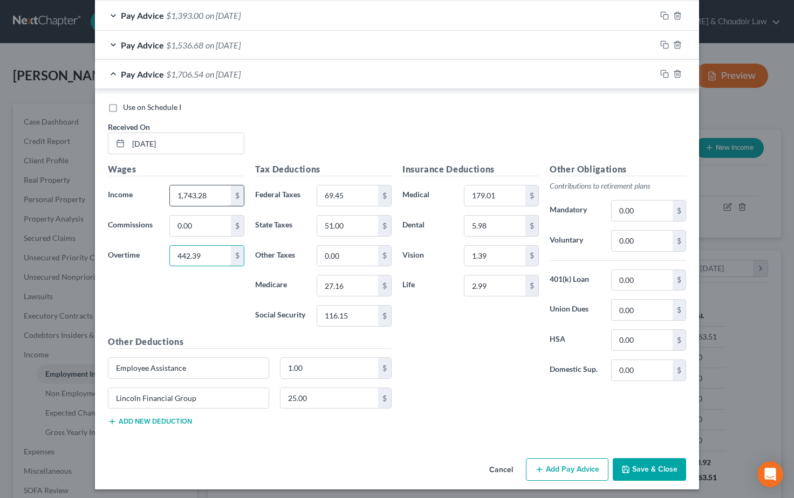
type input "442.39"
drag, startPoint x: 204, startPoint y: 190, endPoint x: 136, endPoint y: 190, distance: 68.0
click at [136, 190] on div "Income * 1,743.28 $" at bounding box center [175, 196] width 147 height 22
type input "2,950.58"
click at [347, 131] on div "Use on Schedule I Received On * [DATE]" at bounding box center [396, 132] width 589 height 61
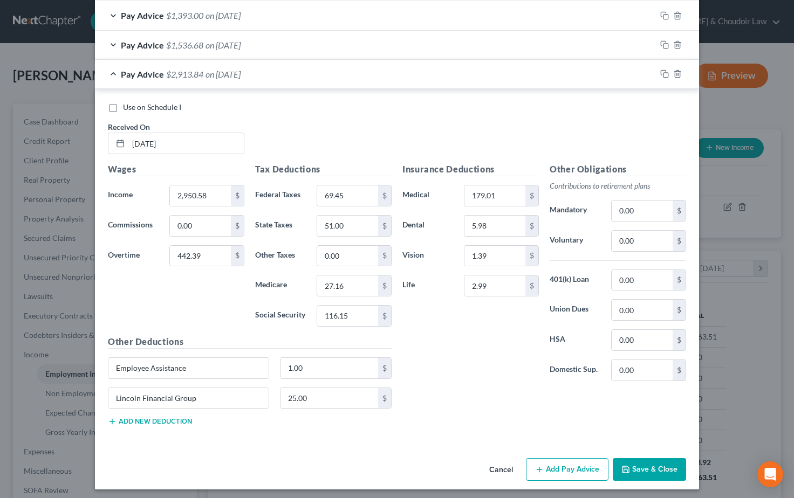
scroll to position [621, 0]
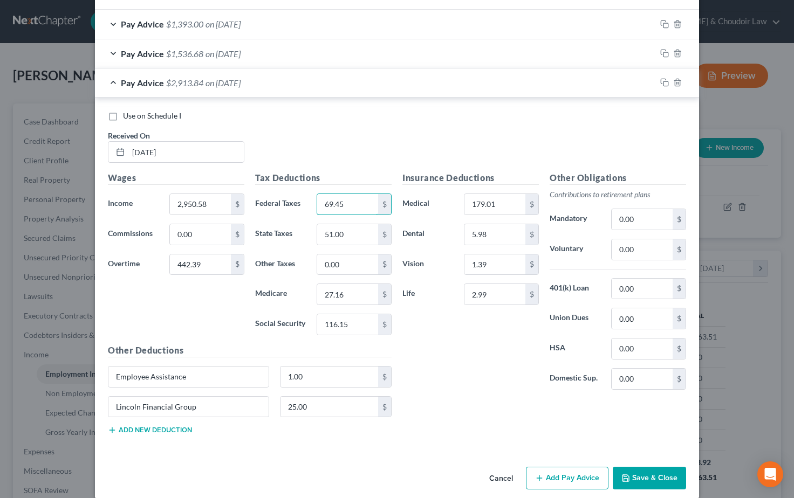
drag, startPoint x: 347, startPoint y: 200, endPoint x: 301, endPoint y: 198, distance: 45.9
click at [304, 199] on div "Federal Taxes 69.45 $" at bounding box center [323, 205] width 147 height 22
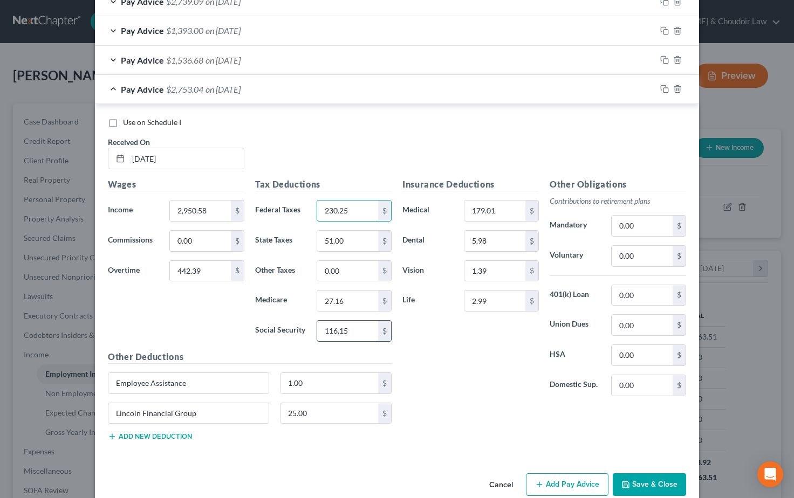
type input "230.25"
drag, startPoint x: 347, startPoint y: 331, endPoint x: 313, endPoint y: 329, distance: 34.6
click at [313, 329] on div "116.15 $" at bounding box center [354, 331] width 86 height 22
type input "201.53"
drag, startPoint x: 340, startPoint y: 298, endPoint x: 302, endPoint y: 298, distance: 38.3
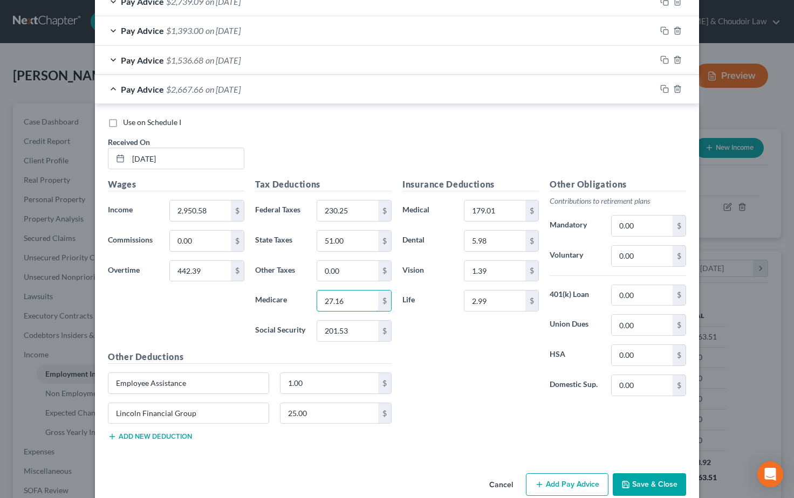
click at [302, 298] on div "Medicare 27.16 $" at bounding box center [323, 301] width 147 height 22
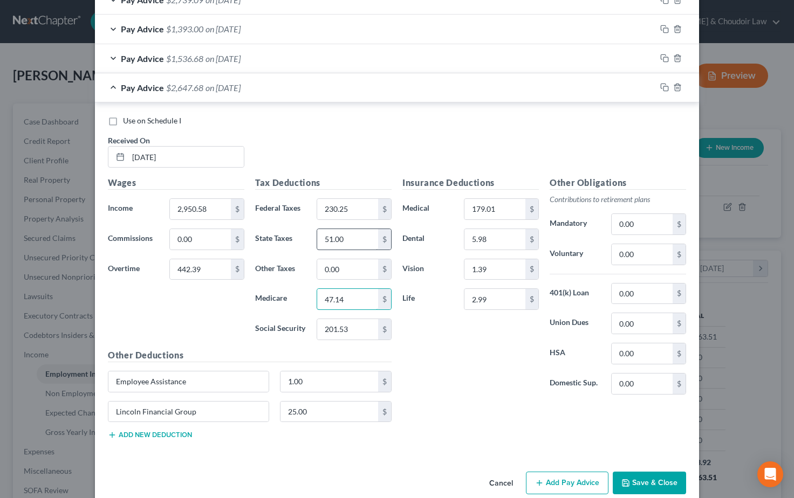
type input "47.14"
drag, startPoint x: 346, startPoint y: 238, endPoint x: 307, endPoint y: 236, distance: 39.4
type input "108.00"
click at [339, 127] on div "Use on Schedule I Received On * [DATE]" at bounding box center [396, 145] width 589 height 61
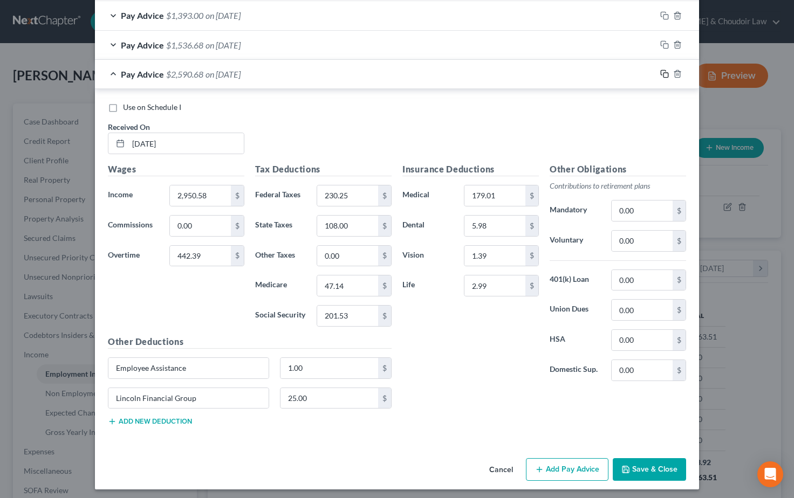
click at [664, 73] on rect "button" at bounding box center [665, 75] width 5 height 5
click at [154, 142] on input "text" at bounding box center [185, 143] width 115 height 20
type input "[DATE]"
drag, startPoint x: 209, startPoint y: 192, endPoint x: 141, endPoint y: 190, distance: 68.5
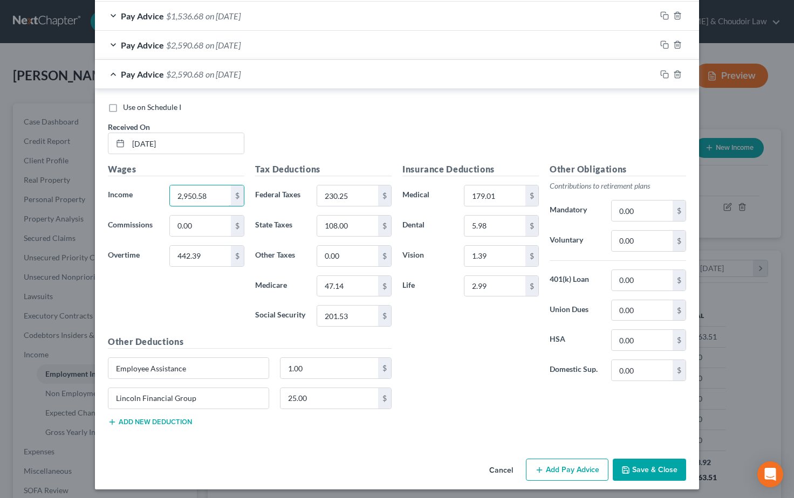
click at [141, 190] on div "Income * 2,950.58 $" at bounding box center [175, 196] width 147 height 22
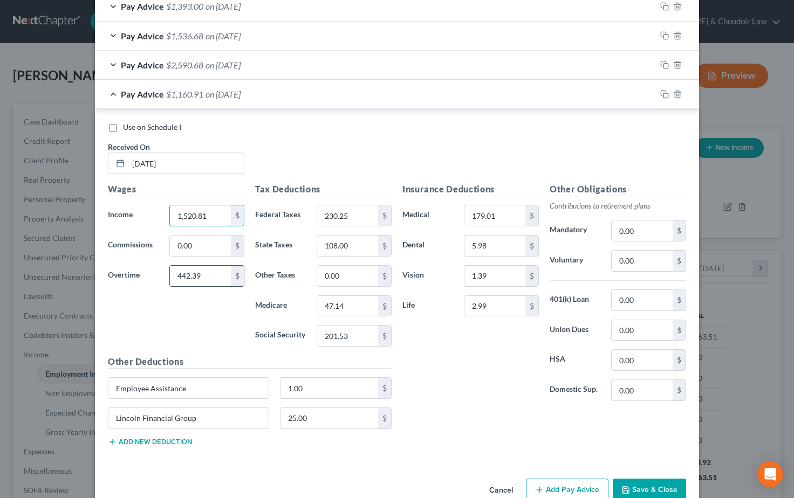
type input "1,520.81"
drag, startPoint x: 203, startPoint y: 273, endPoint x: 160, endPoint y: 271, distance: 43.7
click at [160, 271] on div "Overtime 442.39 $" at bounding box center [175, 276] width 147 height 22
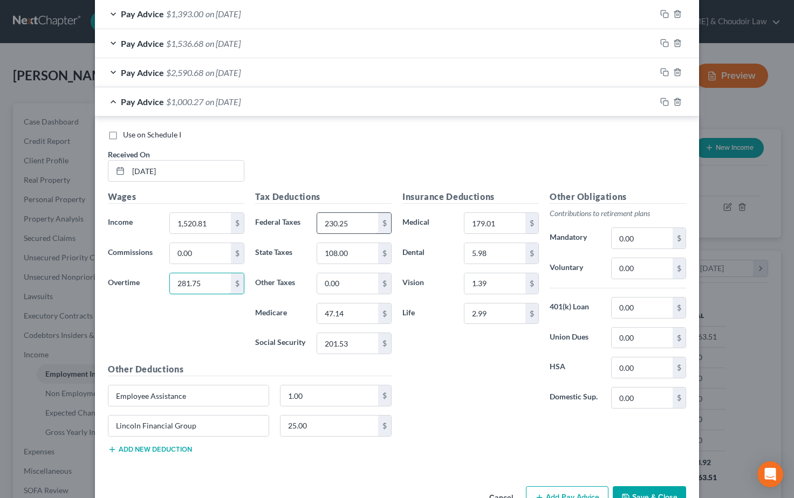
type input "281.75"
drag, startPoint x: 353, startPoint y: 217, endPoint x: 297, endPoint y: 218, distance: 56.1
click at [297, 218] on div "Federal Taxes 230.25 $" at bounding box center [323, 223] width 147 height 22
type input "48.12"
drag, startPoint x: 353, startPoint y: 338, endPoint x: 292, endPoint y: 337, distance: 60.4
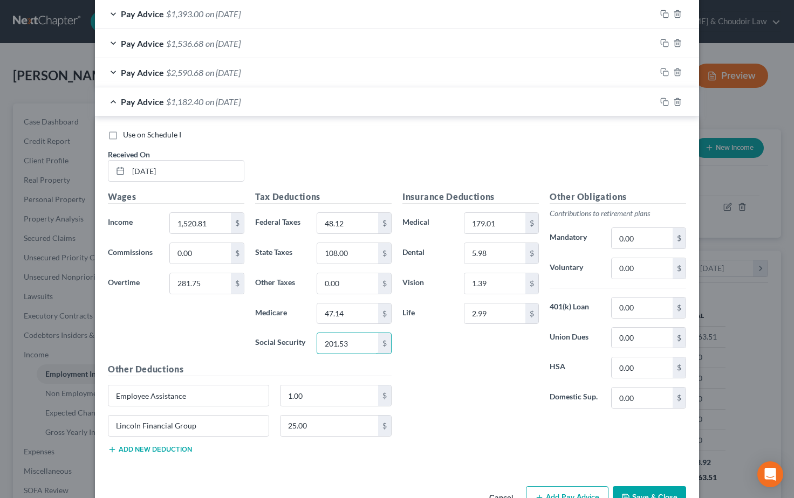
click at [292, 337] on div "Social Security 201.53 $" at bounding box center [323, 344] width 147 height 22
type input "102.92"
drag, startPoint x: 344, startPoint y: 311, endPoint x: 307, endPoint y: 311, distance: 37.2
click at [307, 311] on div "Medicare 47.14 $" at bounding box center [323, 314] width 147 height 22
type input "24.07"
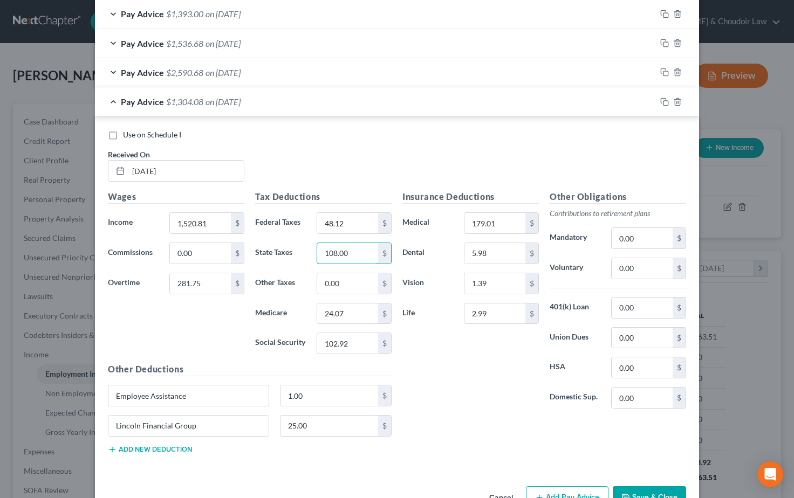
drag, startPoint x: 352, startPoint y: 250, endPoint x: 253, endPoint y: 247, distance: 99.3
type input "38.00"
click at [311, 163] on div "Use on Schedule I Received On * [DATE]" at bounding box center [396, 159] width 589 height 61
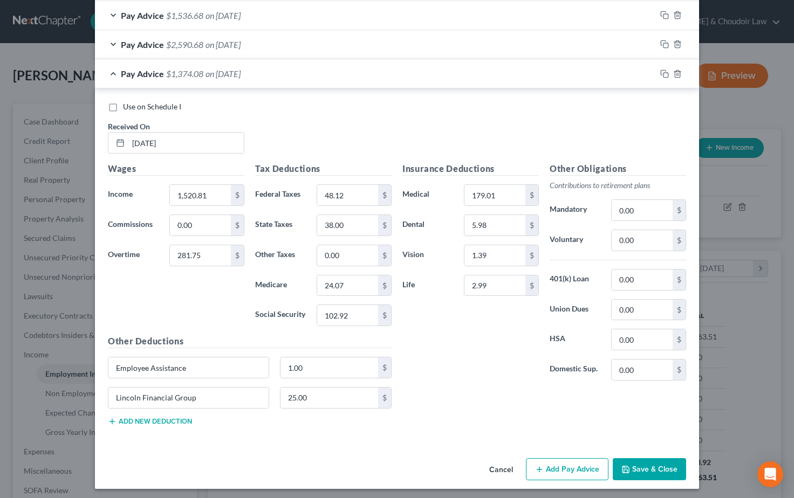
scroll to position [659, 0]
drag, startPoint x: 664, startPoint y: 71, endPoint x: 648, endPoint y: 67, distance: 16.7
click at [664, 71] on icon "button" at bounding box center [664, 74] width 9 height 9
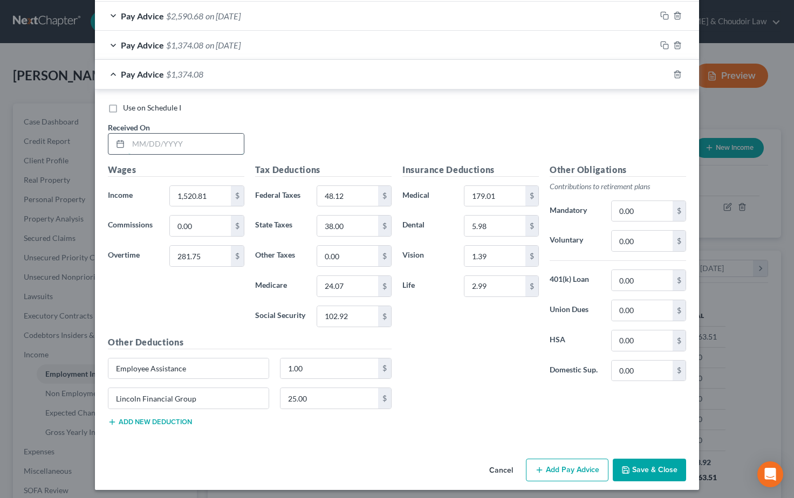
click at [152, 134] on input "text" at bounding box center [185, 144] width 115 height 20
type input "[DATE]"
drag, startPoint x: 208, startPoint y: 190, endPoint x: 139, endPoint y: 191, distance: 69.6
click at [139, 192] on div "Income * 1,520.81 $" at bounding box center [175, 197] width 147 height 22
type input "1,550.13"
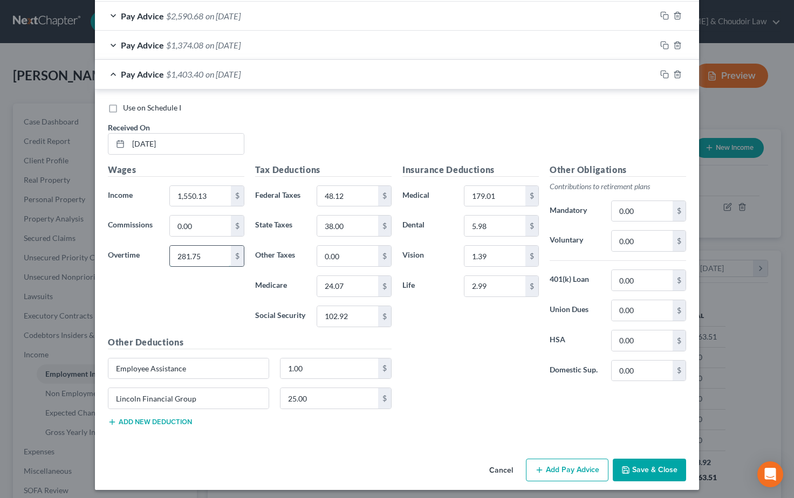
drag, startPoint x: 203, startPoint y: 250, endPoint x: 170, endPoint y: 251, distance: 32.9
click at [170, 251] on input "281.75" at bounding box center [200, 256] width 61 height 20
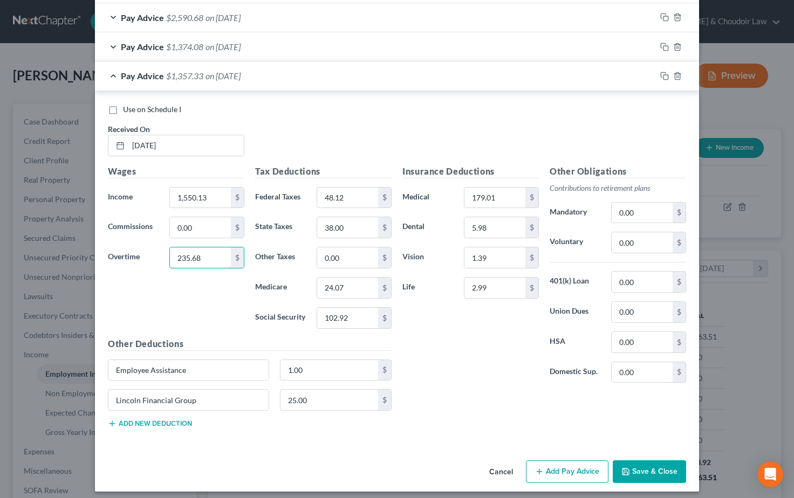
type input "235.68"
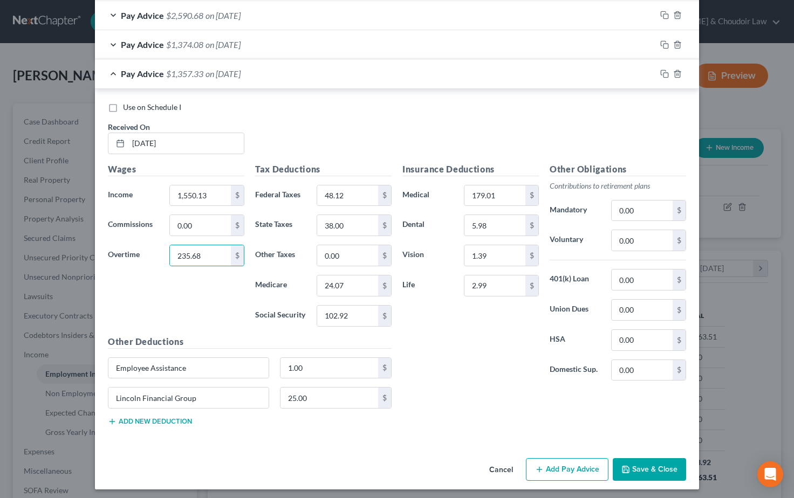
click at [338, 129] on div "Use on Schedule I Received On * [DATE]" at bounding box center [396, 132] width 589 height 61
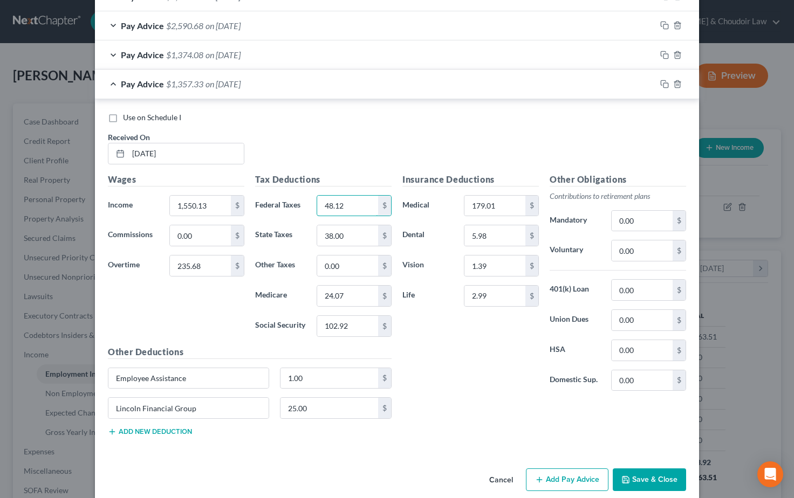
drag, startPoint x: 345, startPoint y: 203, endPoint x: 307, endPoint y: 201, distance: 37.8
click at [307, 201] on div "Federal Taxes 48.12 $" at bounding box center [323, 206] width 147 height 22
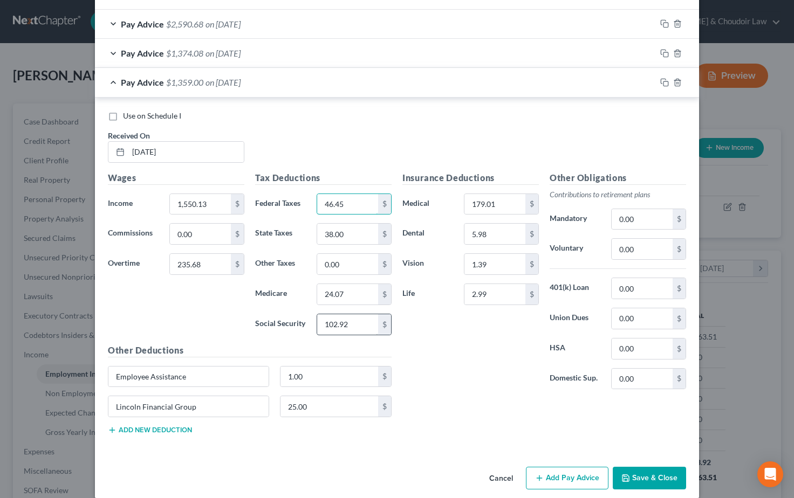
type input "46.45"
drag, startPoint x: 353, startPoint y: 320, endPoint x: 303, endPoint y: 320, distance: 50.2
click at [304, 321] on div "Social Security 102.92 $" at bounding box center [323, 325] width 147 height 22
type input "101.88"
drag, startPoint x: 339, startPoint y: 291, endPoint x: 297, endPoint y: 291, distance: 41.5
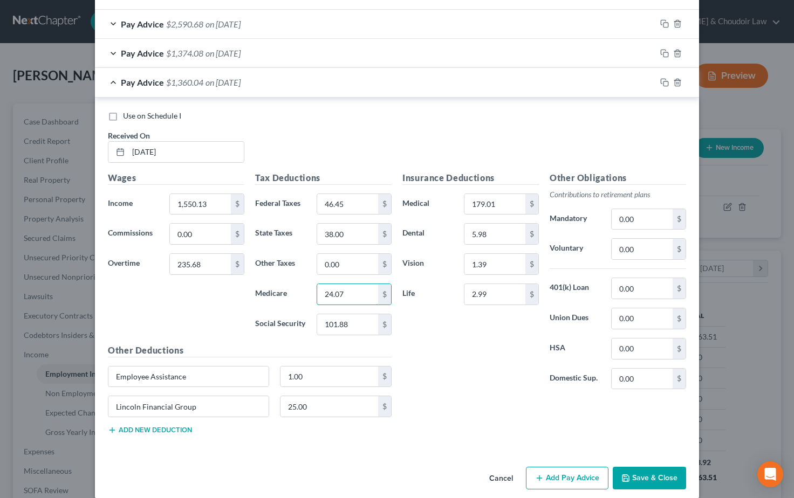
click at [297, 291] on div "Medicare 24.07 $" at bounding box center [323, 295] width 147 height 22
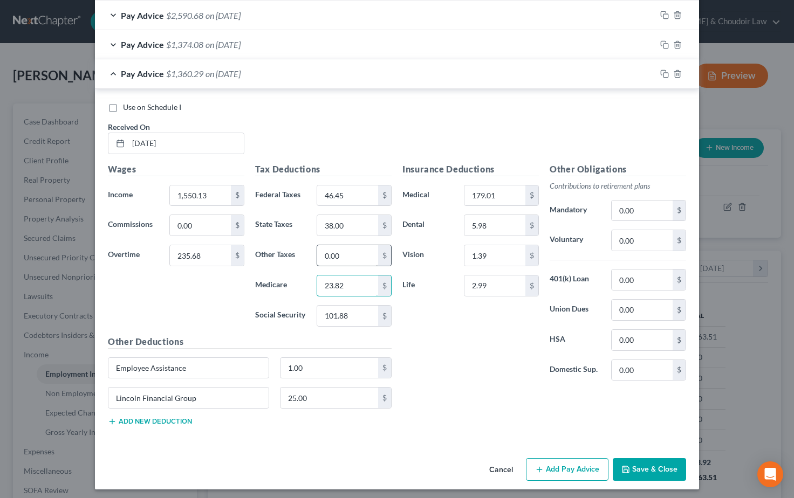
scroll to position [688, 0]
type input "23.82"
drag, startPoint x: 355, startPoint y: 221, endPoint x: 325, endPoint y: 221, distance: 29.7
click at [346, 225] on input "38.00" at bounding box center [347, 226] width 61 height 20
click at [436, 326] on div "Insurance Deductions Medical 179.01 $ Dental 5.98 $ Vision 1.39 $ Life 2.99 $" at bounding box center [470, 276] width 147 height 227
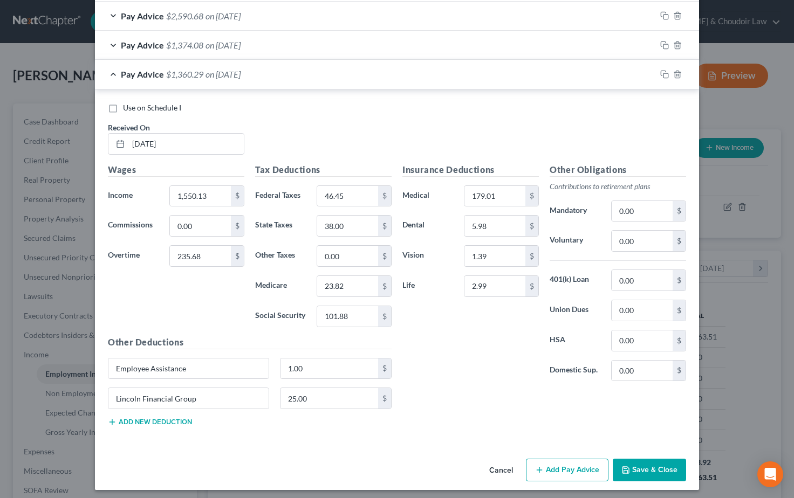
click at [632, 465] on button "Save & Close" at bounding box center [649, 470] width 73 height 23
